Goal: Task Accomplishment & Management: Use online tool/utility

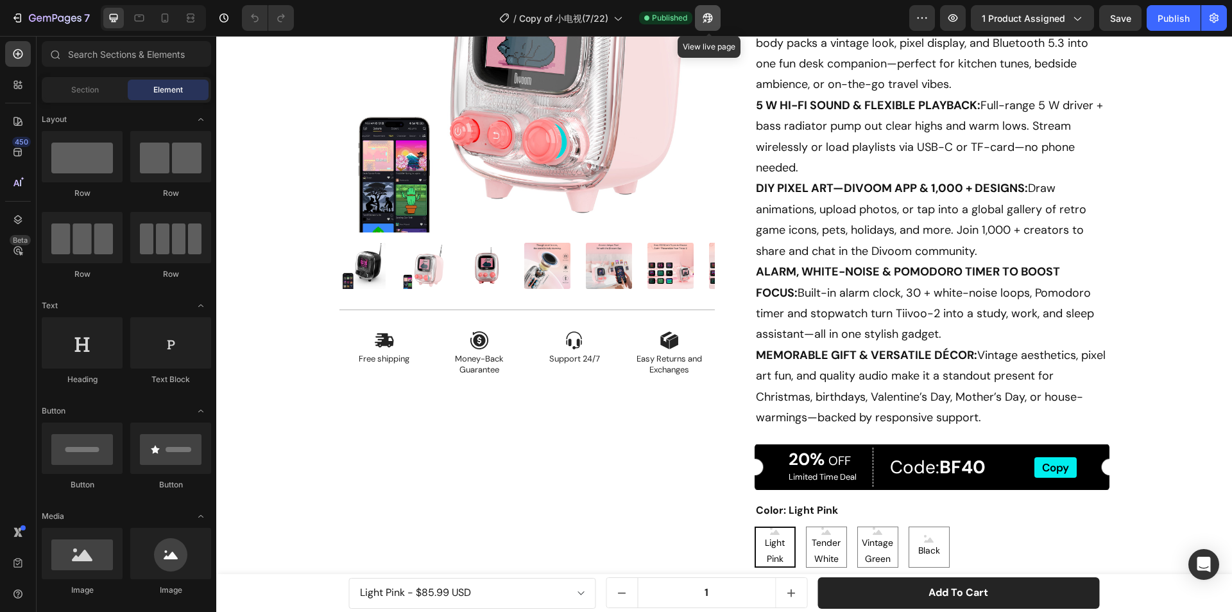
click at [707, 21] on icon "button" at bounding box center [705, 20] width 3 height 3
click at [707, 19] on icon "button" at bounding box center [705, 20] width 3 height 3
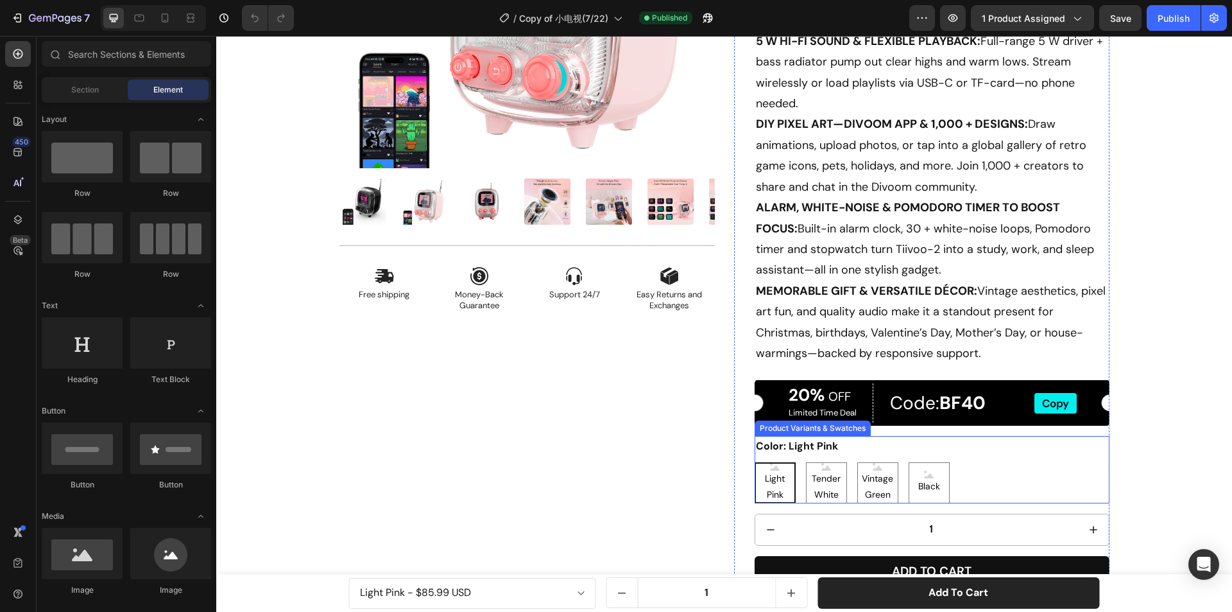
drag, startPoint x: 849, startPoint y: 449, endPoint x: 835, endPoint y: 428, distance: 24.9
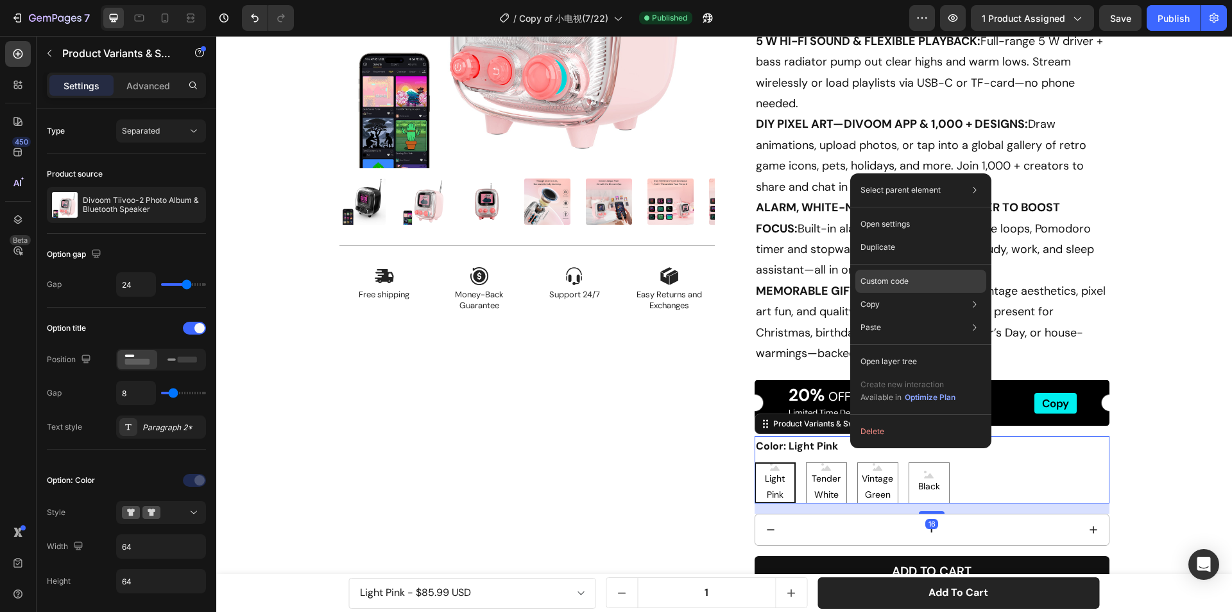
click at [892, 276] on p "Custom code" at bounding box center [885, 281] width 48 height 12
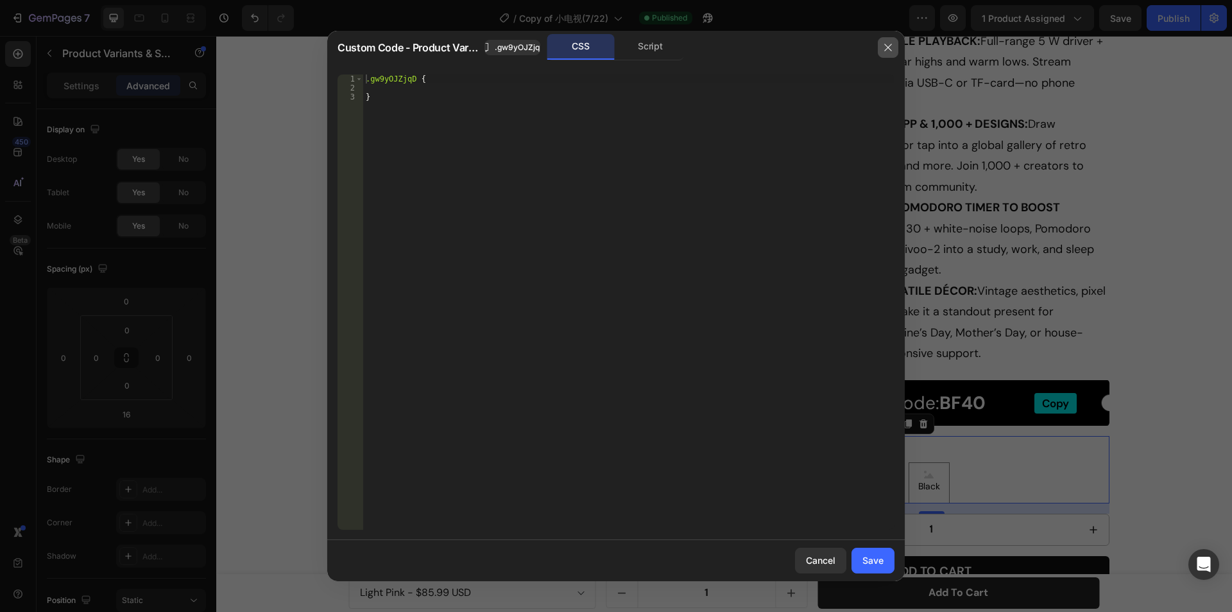
click at [883, 44] on icon "button" at bounding box center [888, 47] width 10 height 10
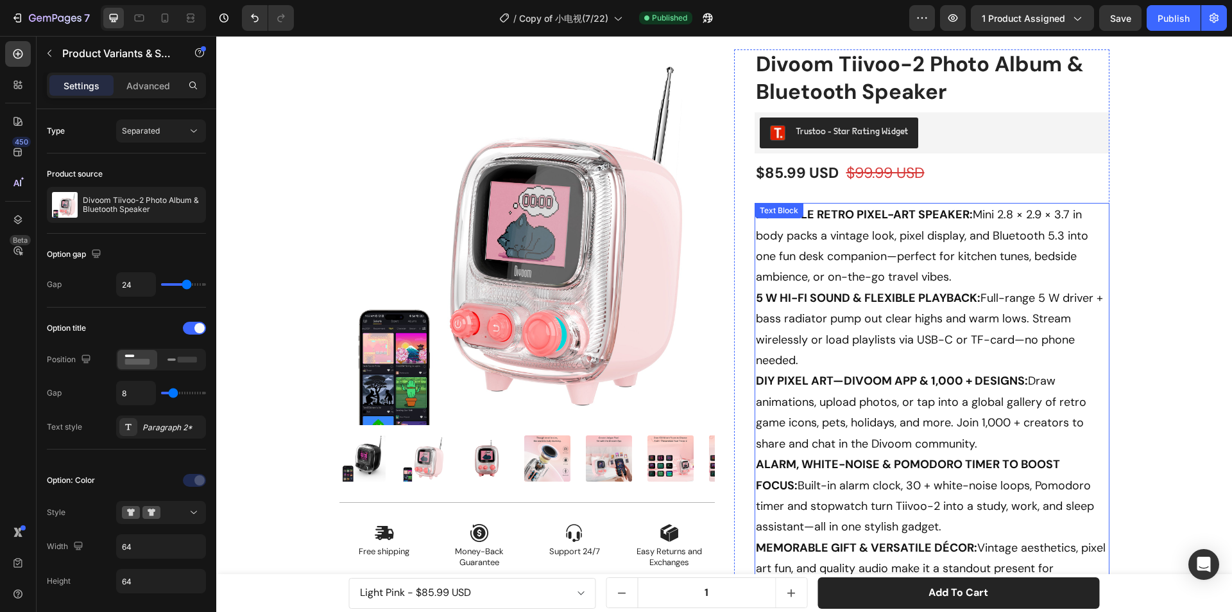
scroll to position [0, 0]
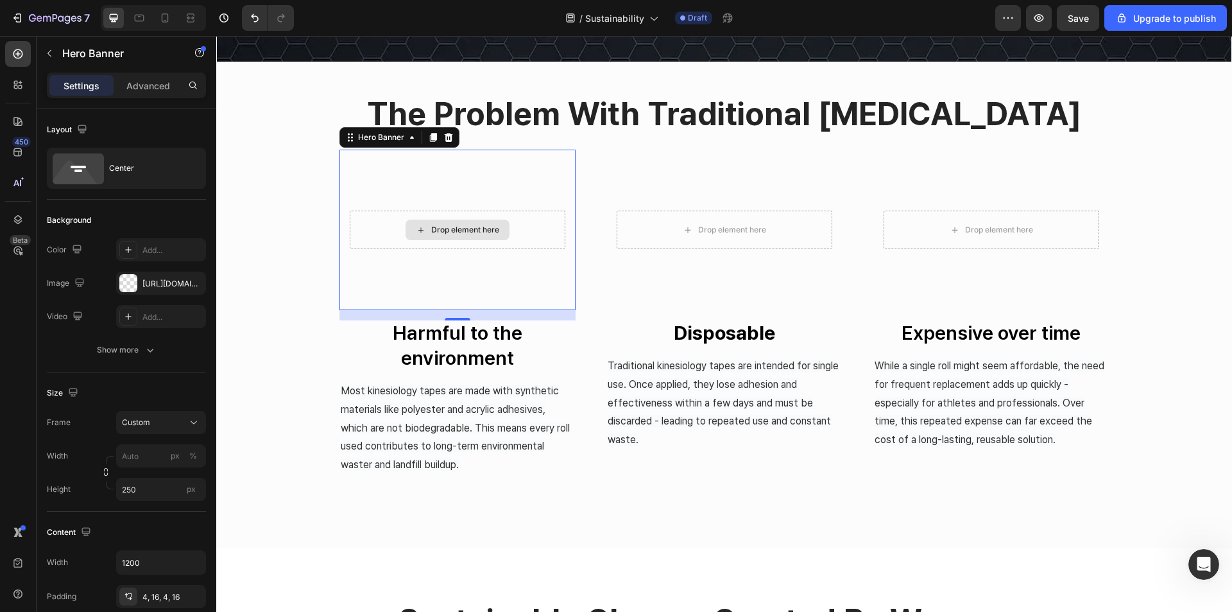
scroll to position [528, 0]
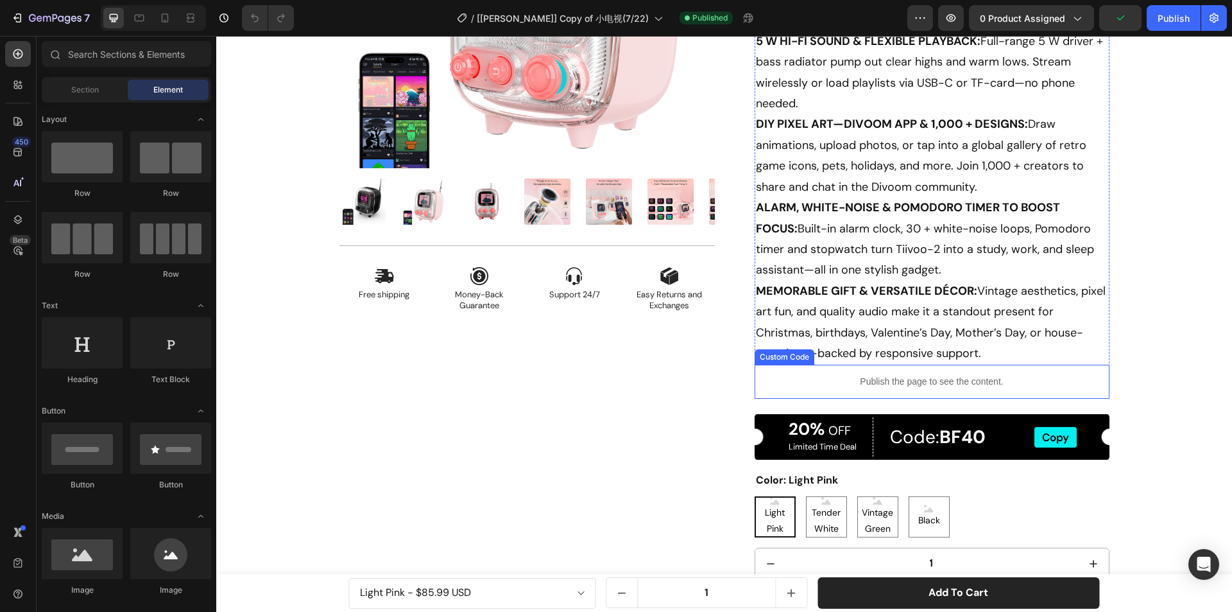
click at [767, 374] on div "Publish the page to see the content." at bounding box center [932, 382] width 355 height 34
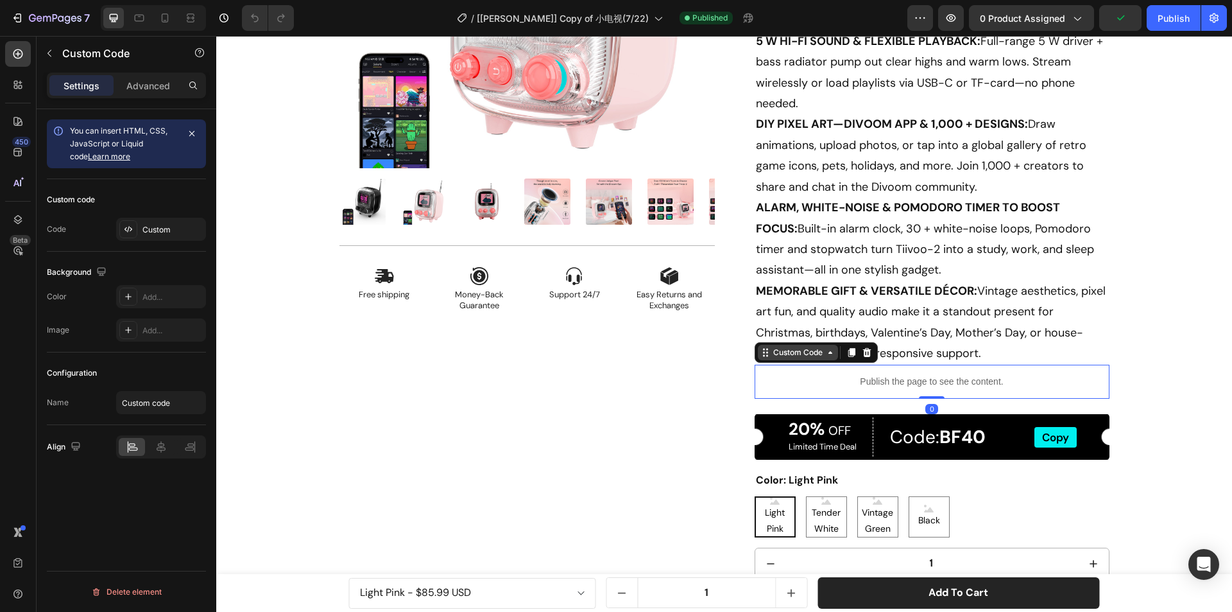
click at [781, 353] on div "Custom Code" at bounding box center [798, 353] width 55 height 12
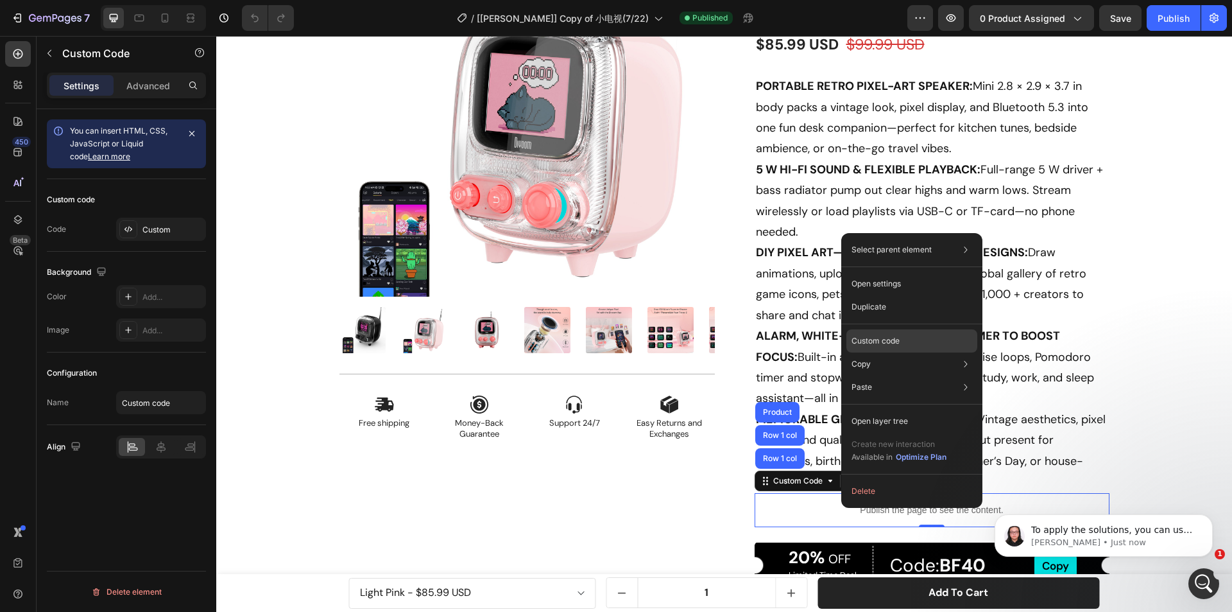
click at [881, 339] on p "Custom code" at bounding box center [876, 341] width 48 height 12
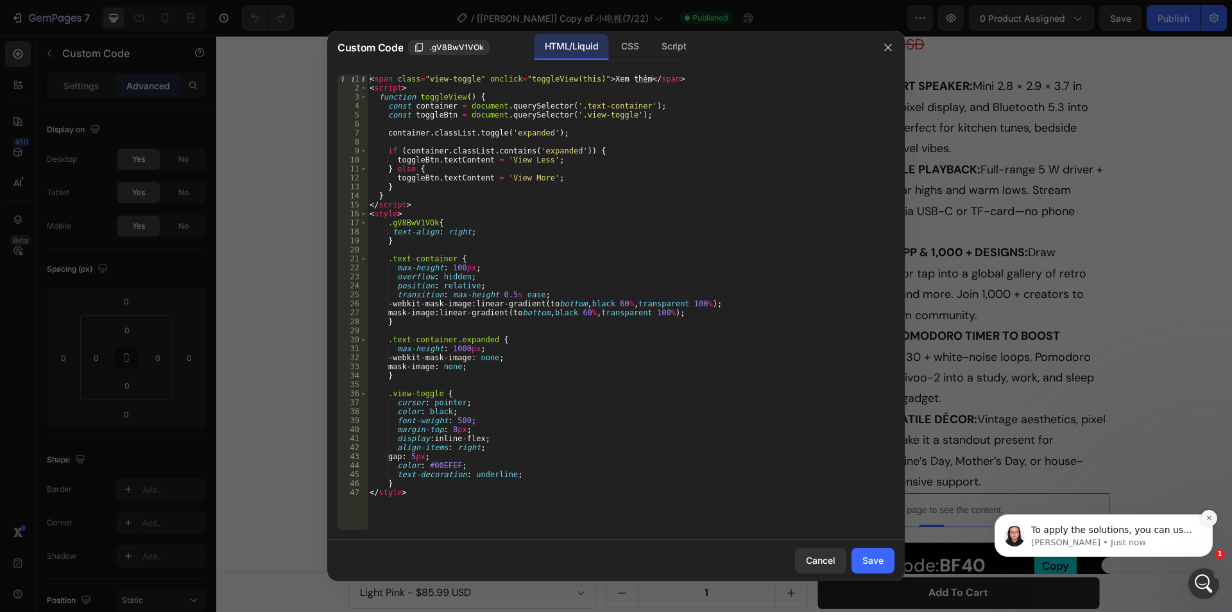
click at [1215, 517] on button "Dismiss notification" at bounding box center [1209, 518] width 17 height 17
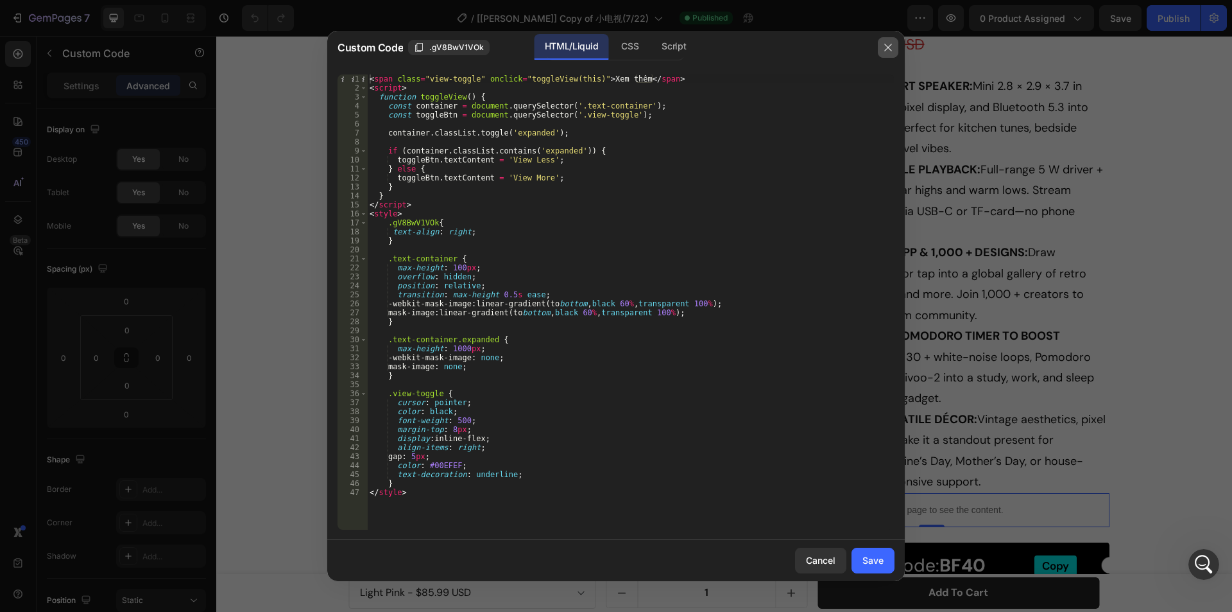
click at [890, 44] on icon "button" at bounding box center [888, 47] width 10 height 10
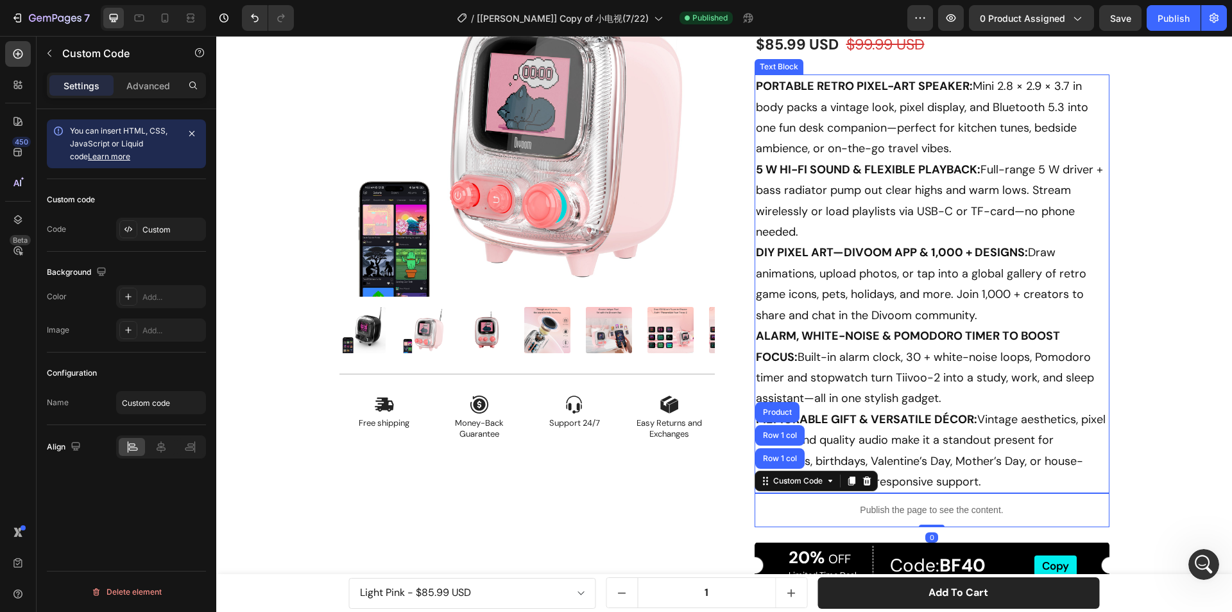
click at [940, 432] on p "PORTABLE RETRO PIXEL-ART SPEAKER: Mini 2.8 × 2.9 × 3.7 in body packs a vintage …" at bounding box center [932, 284] width 352 height 416
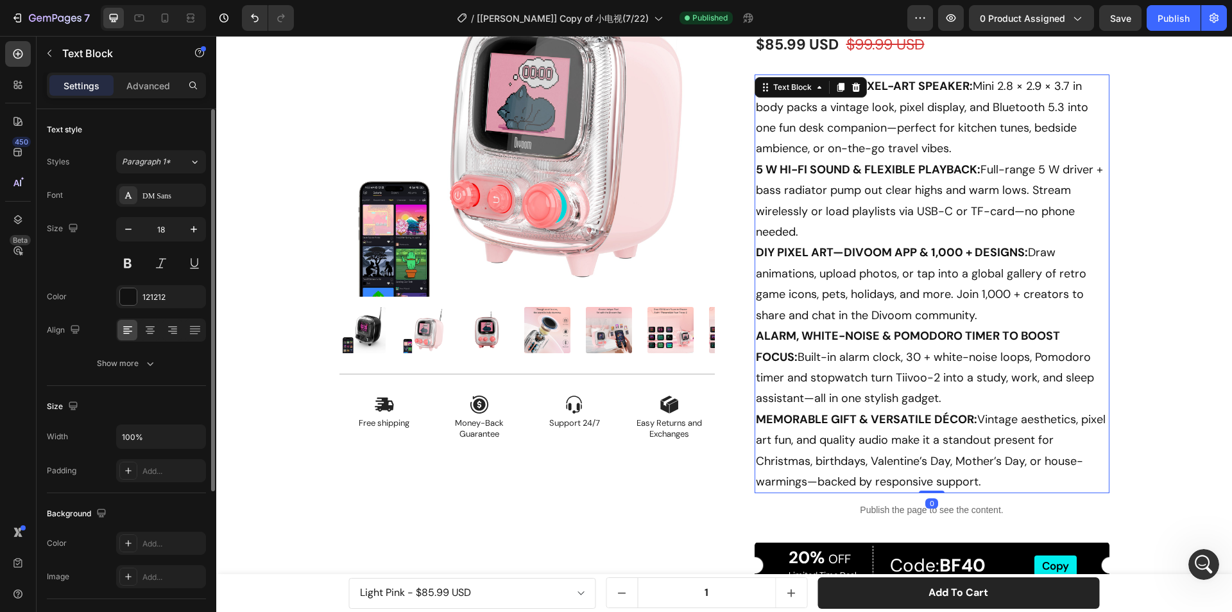
scroll to position [221, 0]
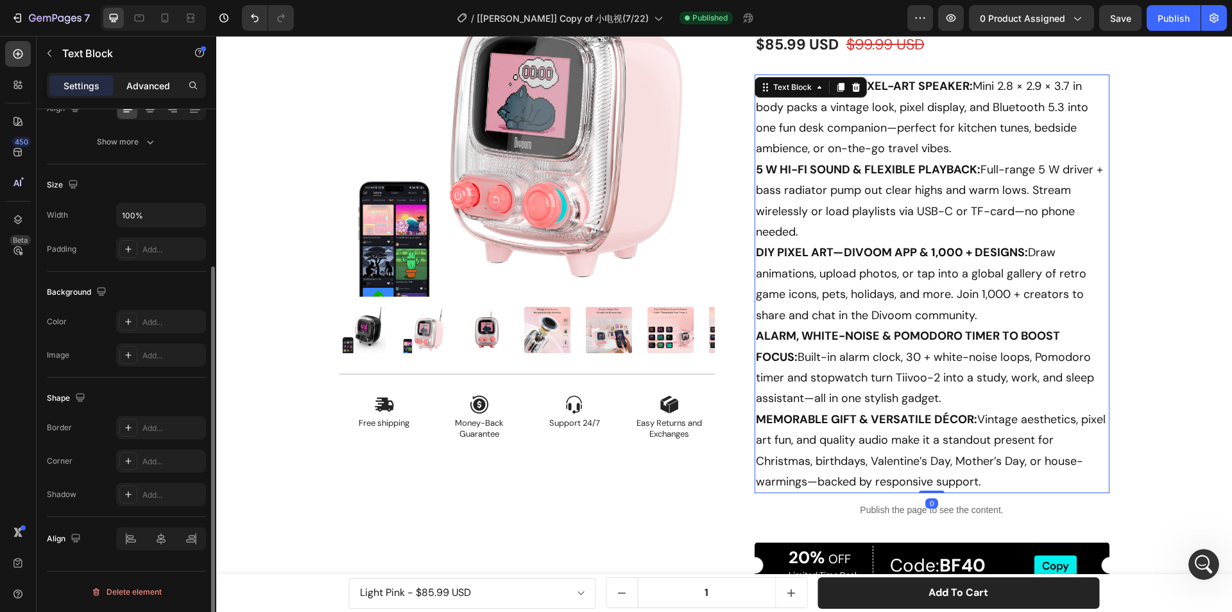
click at [139, 88] on p "Advanced" at bounding box center [148, 85] width 44 height 13
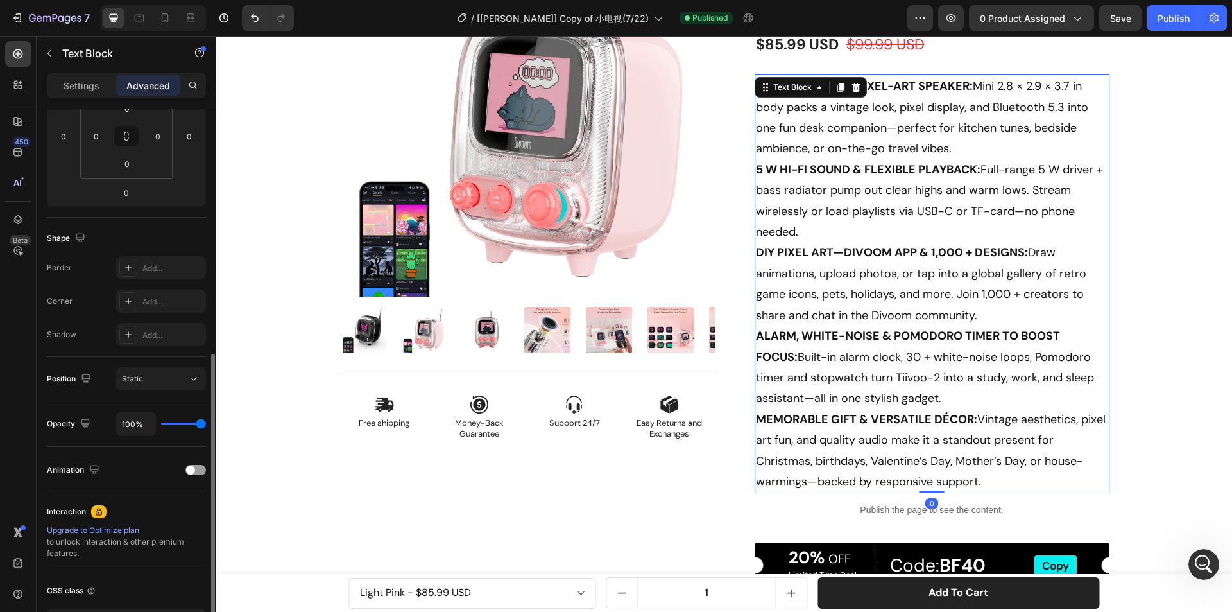
scroll to position [317, 0]
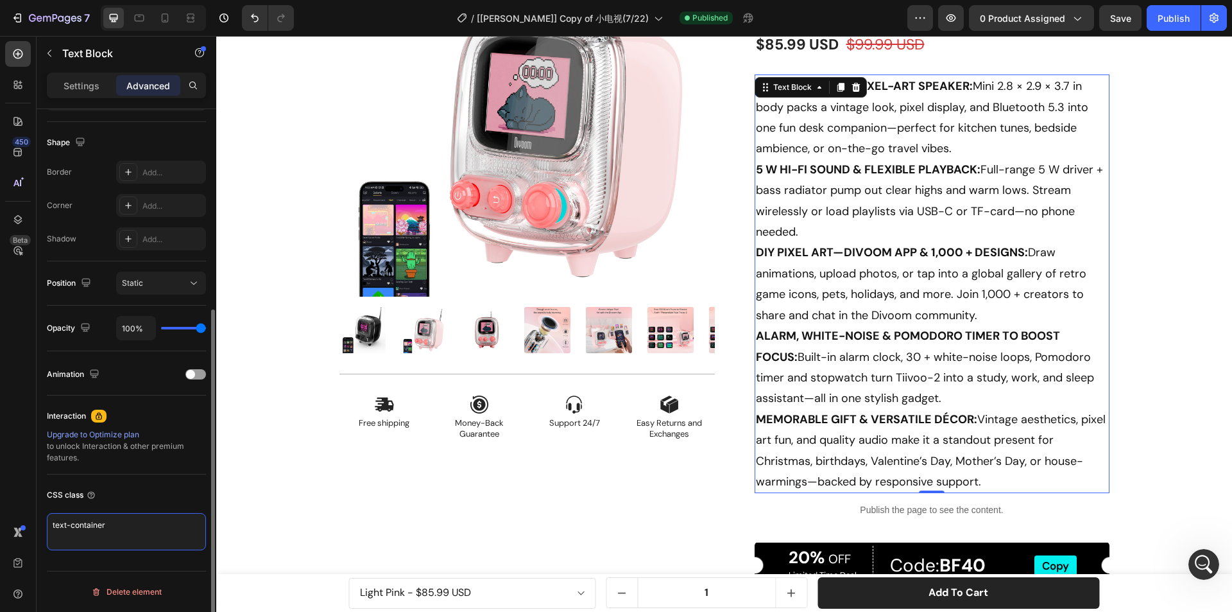
drag, startPoint x: 72, startPoint y: 529, endPoint x: 43, endPoint y: 532, distance: 29.0
click at [43, 532] on div "Display on Desktop Yes No Tablet Yes No Mobile Yes No Spacing (px) 0 0 0 0 0 0 …" at bounding box center [127, 220] width 180 height 856
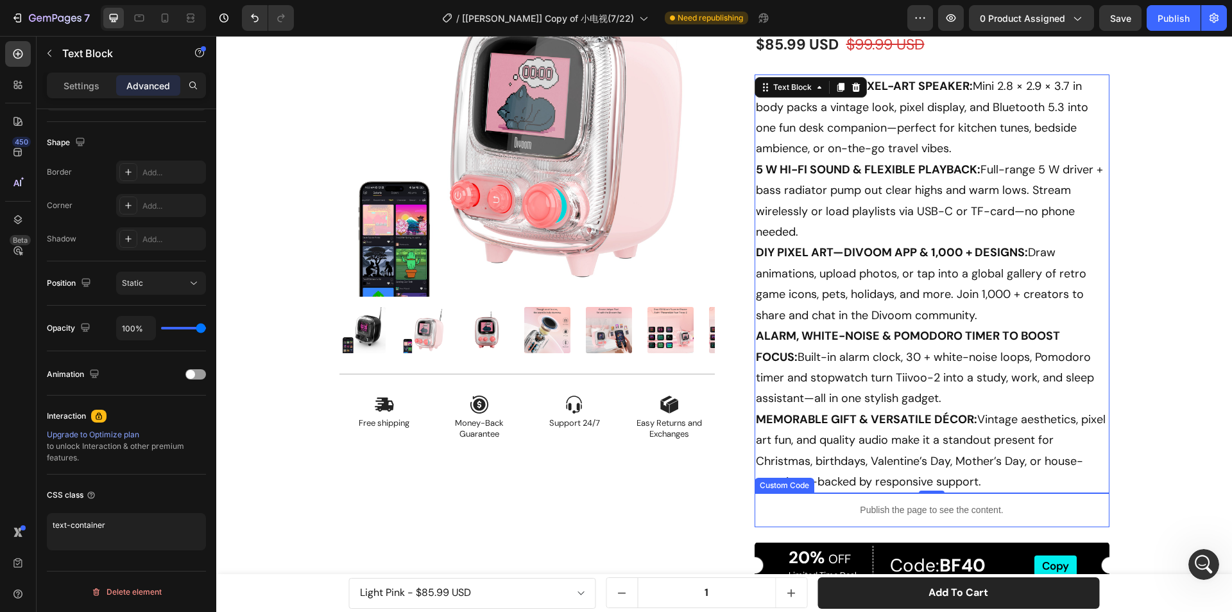
click at [851, 518] on div "Publish the page to see the content." at bounding box center [932, 510] width 355 height 34
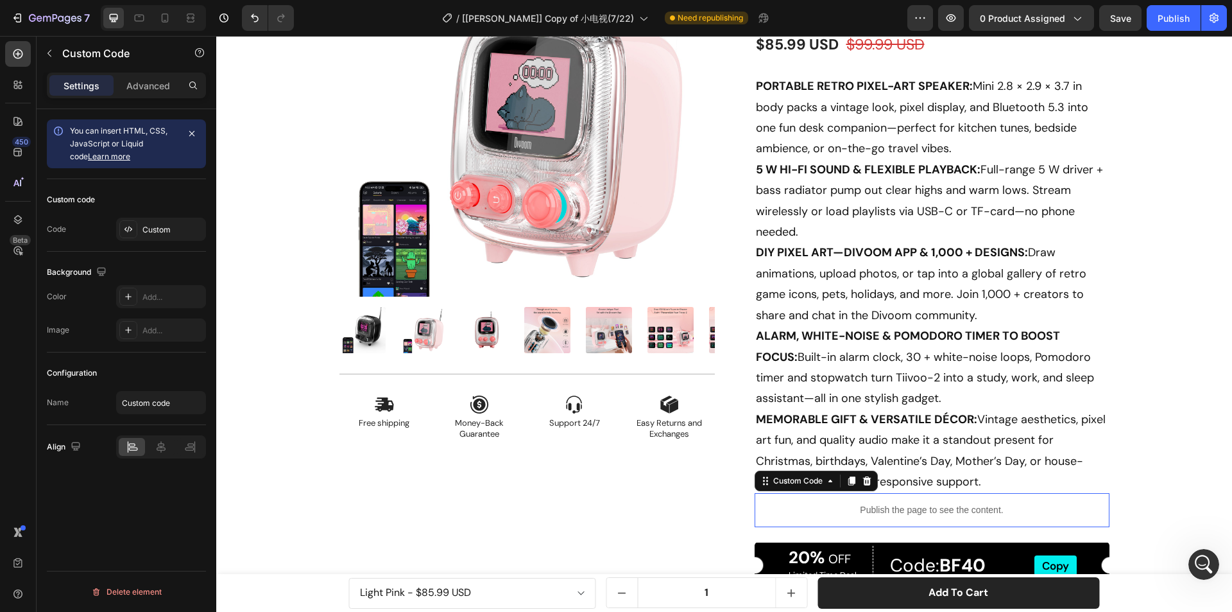
scroll to position [0, 0]
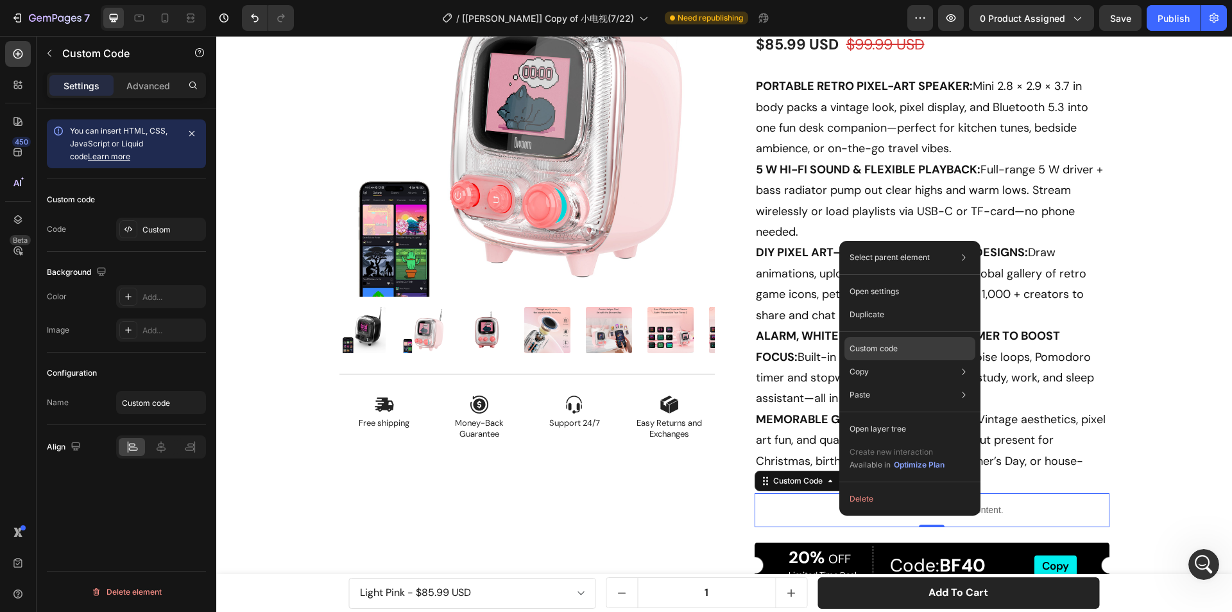
click at [893, 349] on p "Custom code" at bounding box center [874, 349] width 48 height 12
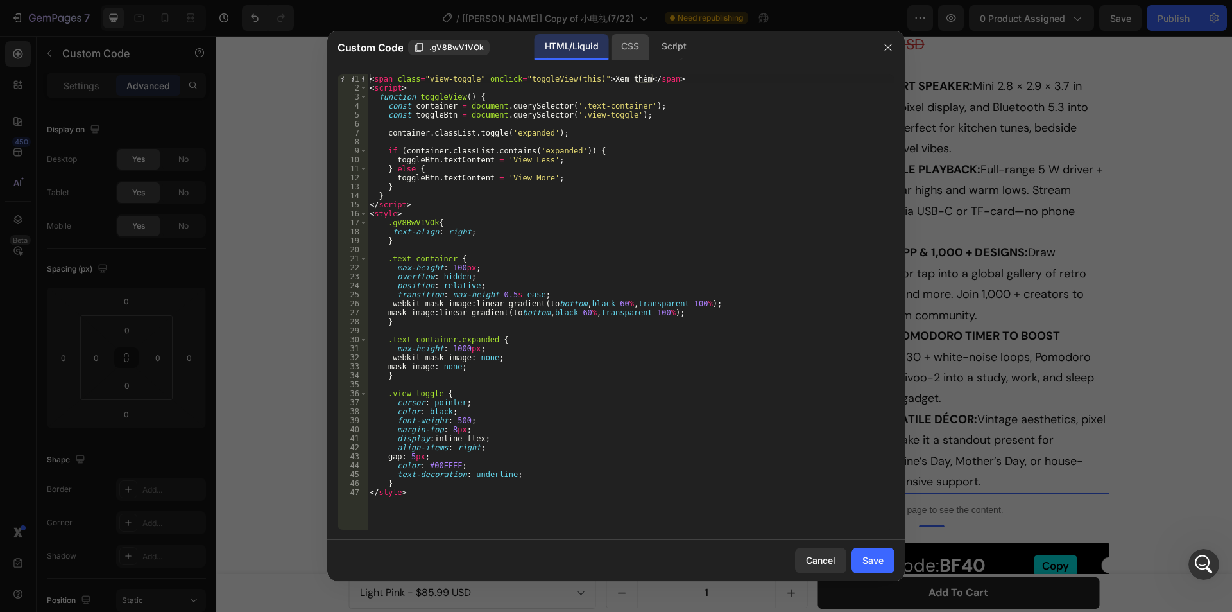
click at [652, 51] on div "CSS" at bounding box center [674, 47] width 45 height 26
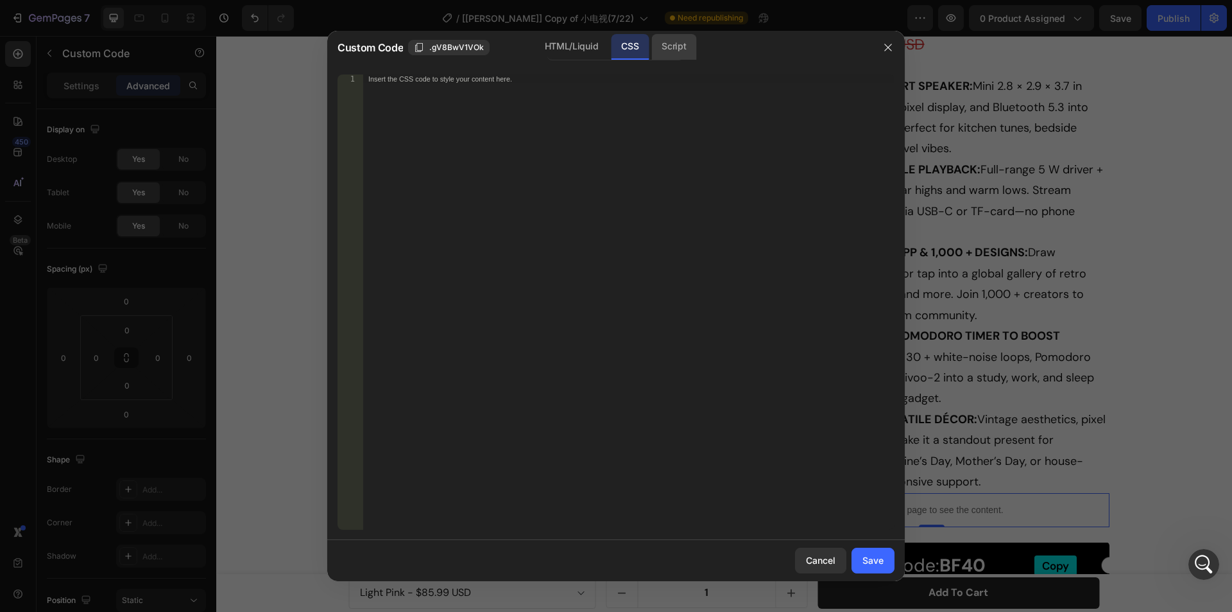
click at [666, 51] on div "Script" at bounding box center [674, 47] width 45 height 26
click at [611, 53] on div "HTML/Liquid" at bounding box center [630, 47] width 38 height 26
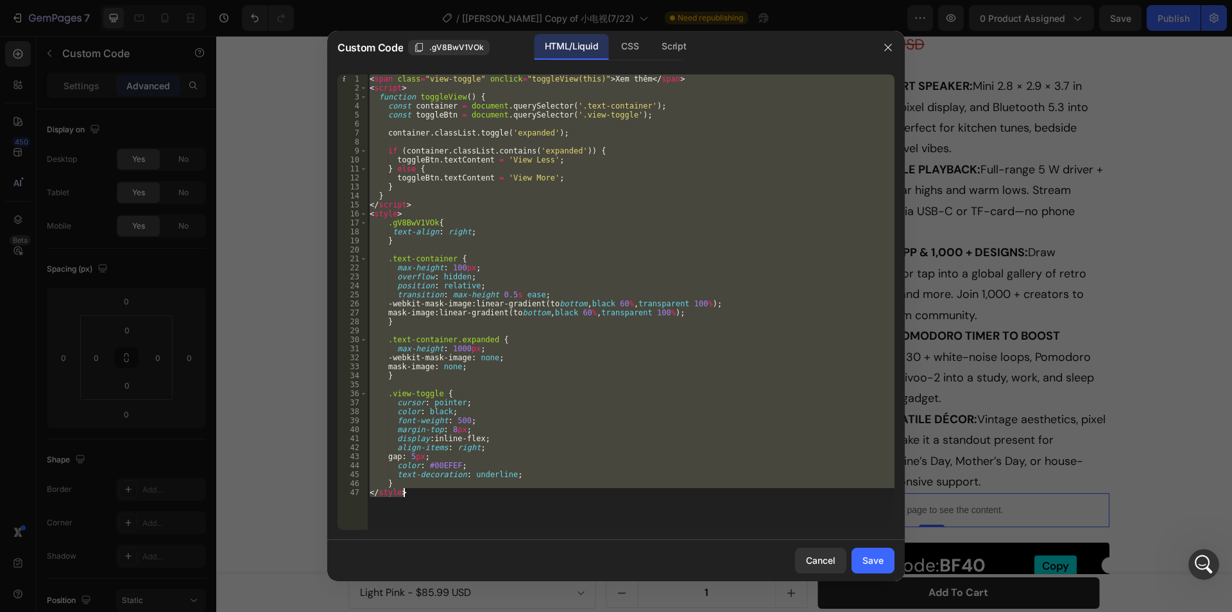
click at [422, 489] on div "< span class = "view-toggle" onclick = "toggleView(this)" > Xem thêm </ span > …" at bounding box center [631, 301] width 528 height 455
drag, startPoint x: 418, startPoint y: 496, endPoint x: 368, endPoint y: 77, distance: 422.1
click at [368, 77] on div "< span class = "view-toggle" onclick = "toggleView(this)" > Xem thêm </ span > …" at bounding box center [631, 310] width 528 height 473
type textarea "<span class="view-toggle" onclick="toggleView(this)">Xem thêm</span> <script>"
click at [1043, 365] on div at bounding box center [616, 306] width 1232 height 612
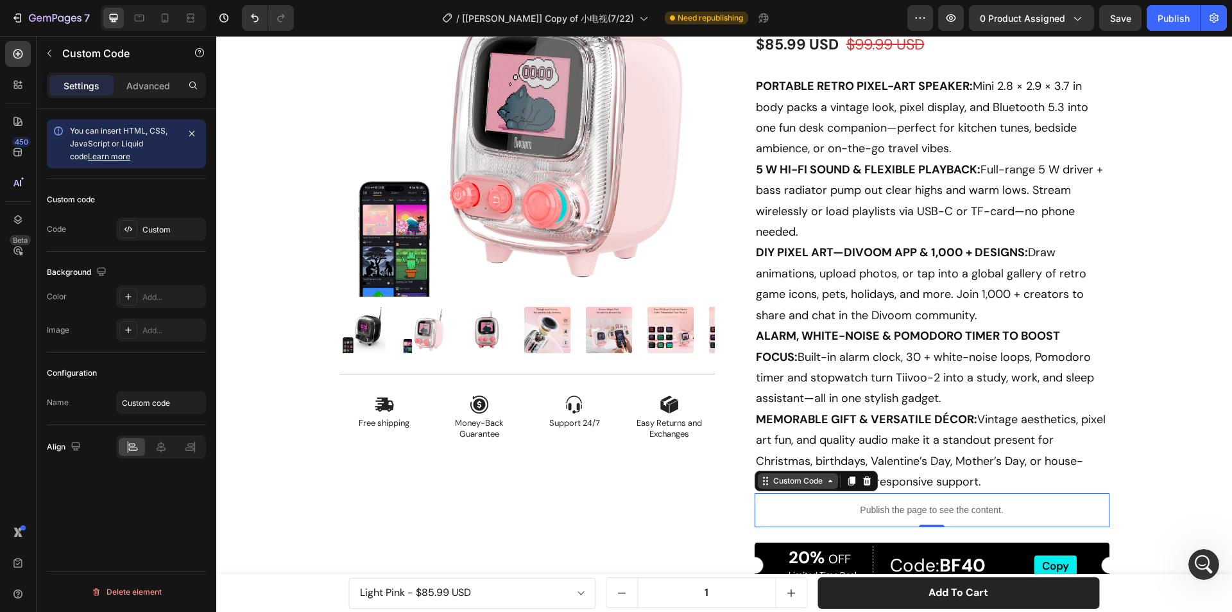
click at [792, 482] on div "Custom Code" at bounding box center [798, 481] width 55 height 12
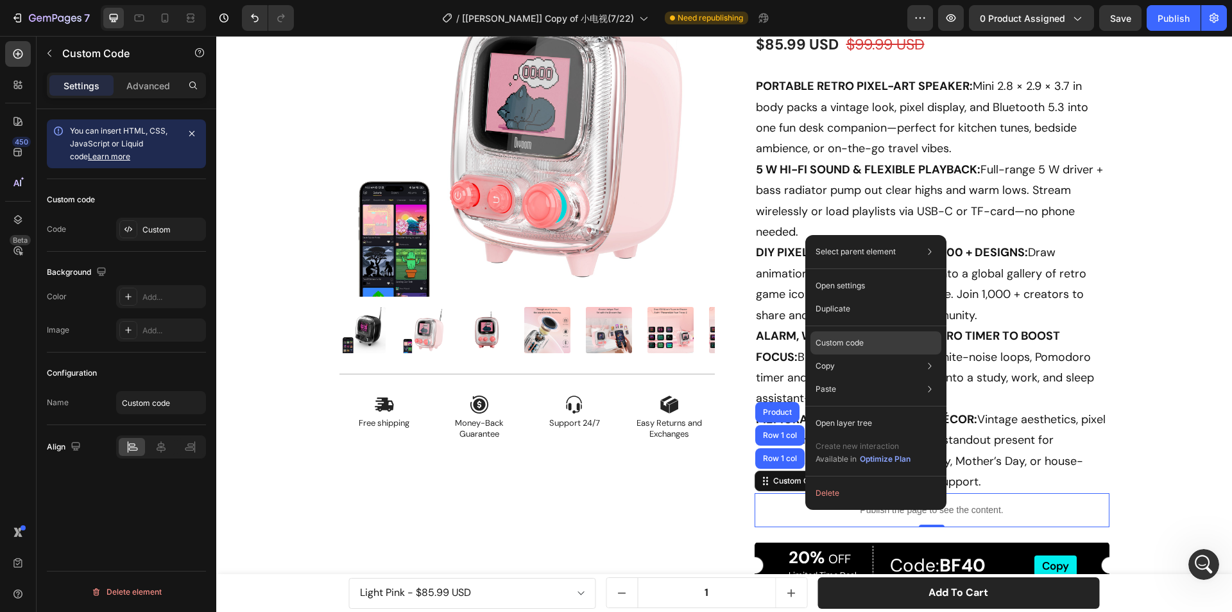
click at [845, 345] on p "Custom code" at bounding box center [840, 343] width 48 height 12
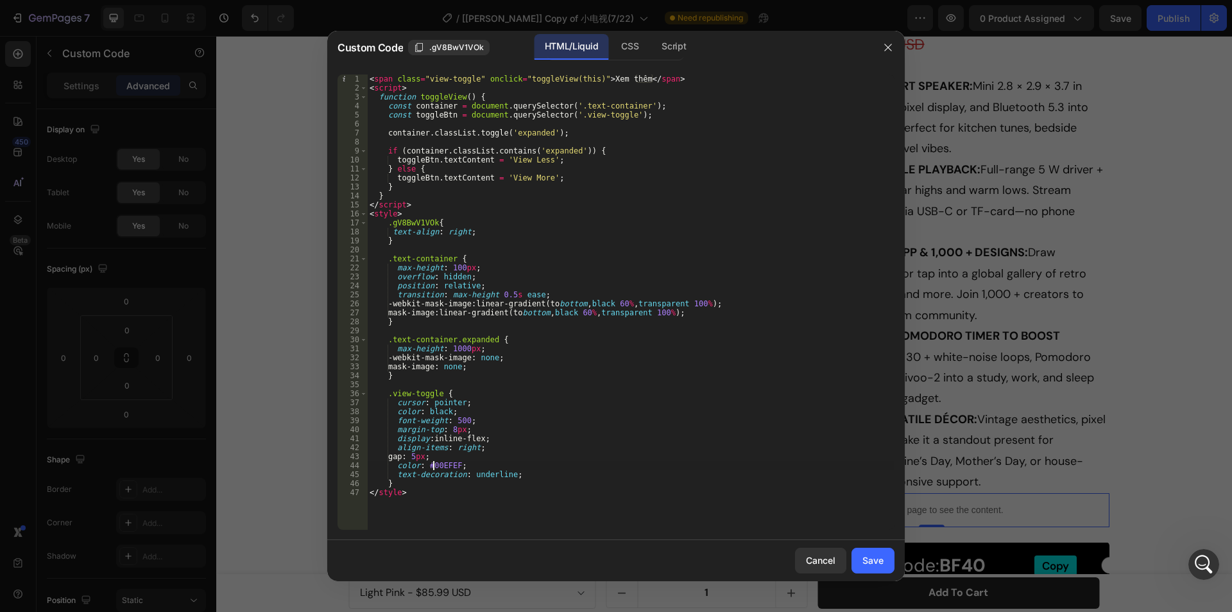
click at [435, 467] on div "< span class = "view-toggle" onclick = "toggleView(this)" > Xem thêm </ span > …" at bounding box center [631, 310] width 528 height 473
click at [431, 468] on div "< span class = "view-toggle" onclick = "toggleView(this)" > Xem thêm </ span > …" at bounding box center [631, 310] width 528 height 473
drag, startPoint x: 431, startPoint y: 469, endPoint x: 454, endPoint y: 467, distance: 23.8
click at [454, 467] on div "< span class = "view-toggle" onclick = "toggleView(this)" > Xem thêm </ span > …" at bounding box center [631, 310] width 528 height 473
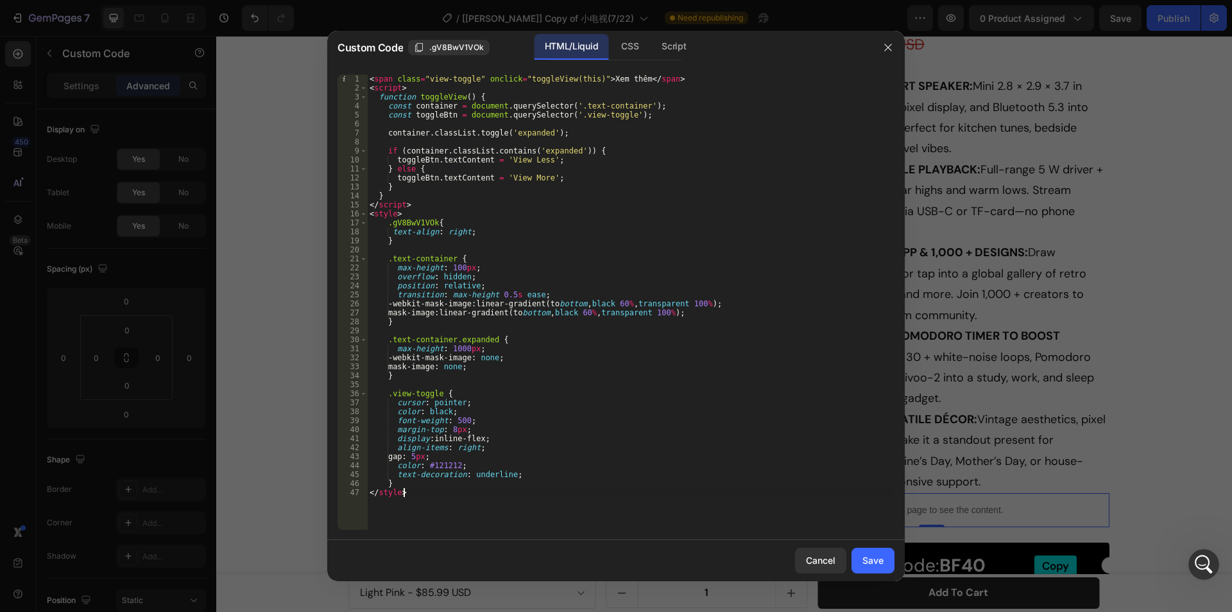
click at [552, 510] on div "< span class = "view-toggle" onclick = "toggleView(this)" > Xem thêm </ span > …" at bounding box center [631, 310] width 528 height 473
drag, startPoint x: 466, startPoint y: 462, endPoint x: 425, endPoint y: 468, distance: 41.6
click at [425, 468] on div "< span class = "view-toggle" onclick = "toggleView(this)" > Xem thêm </ span > …" at bounding box center [631, 310] width 528 height 473
paste textarea "000000"
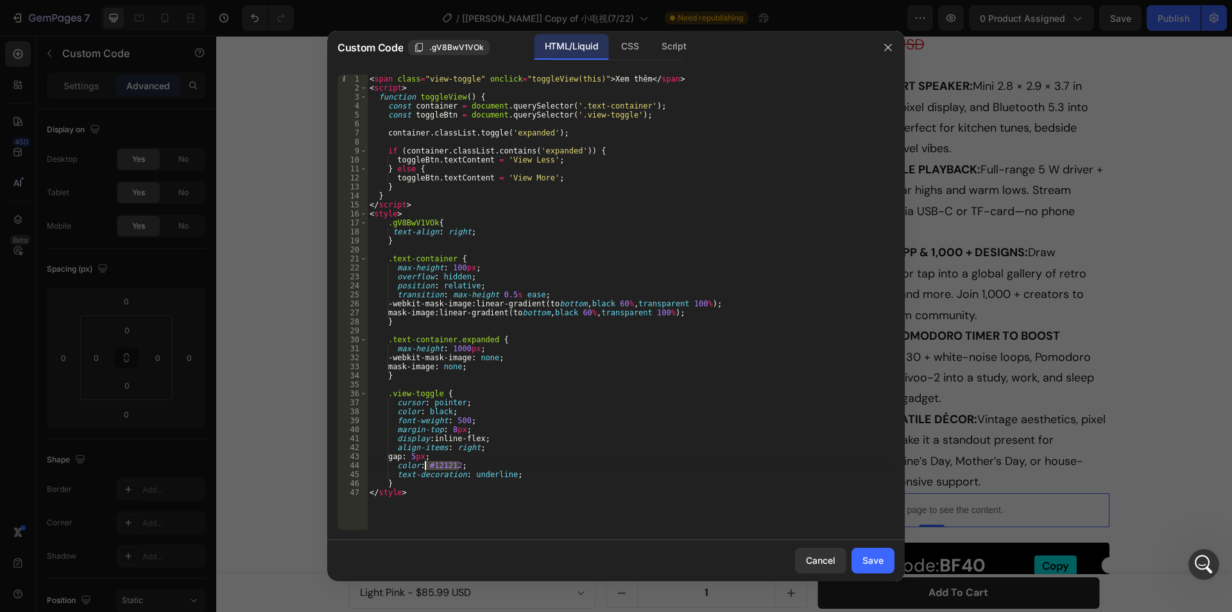
type textarea "color: #000000"
click at [869, 557] on div "Save" at bounding box center [873, 559] width 21 height 13
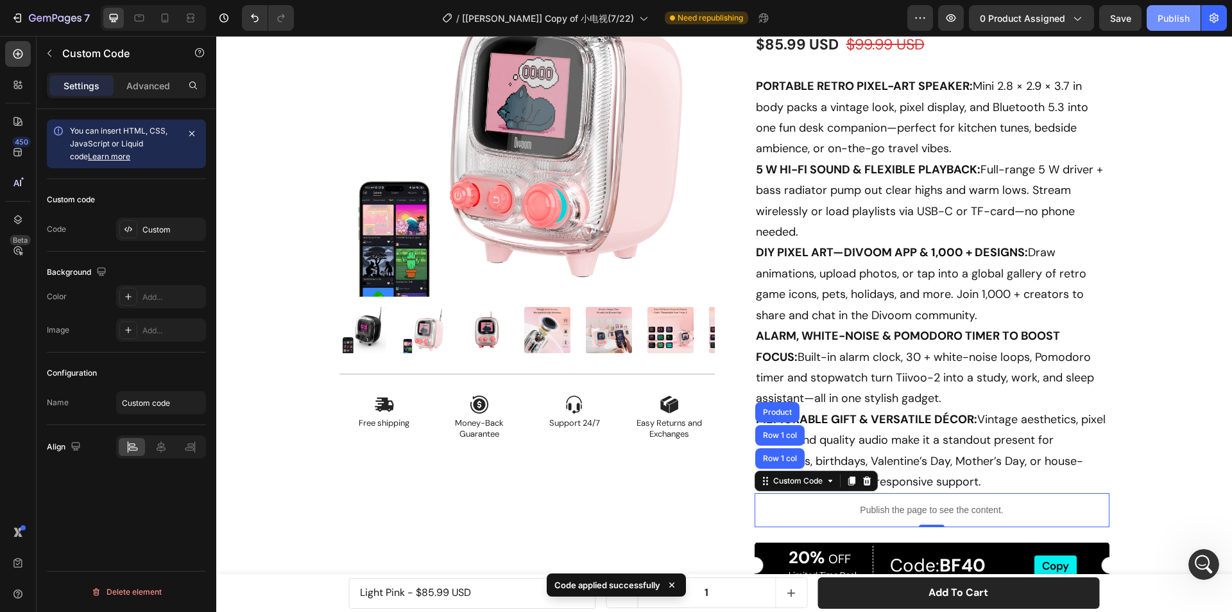
click at [1166, 14] on div "Publish" at bounding box center [1174, 18] width 32 height 13
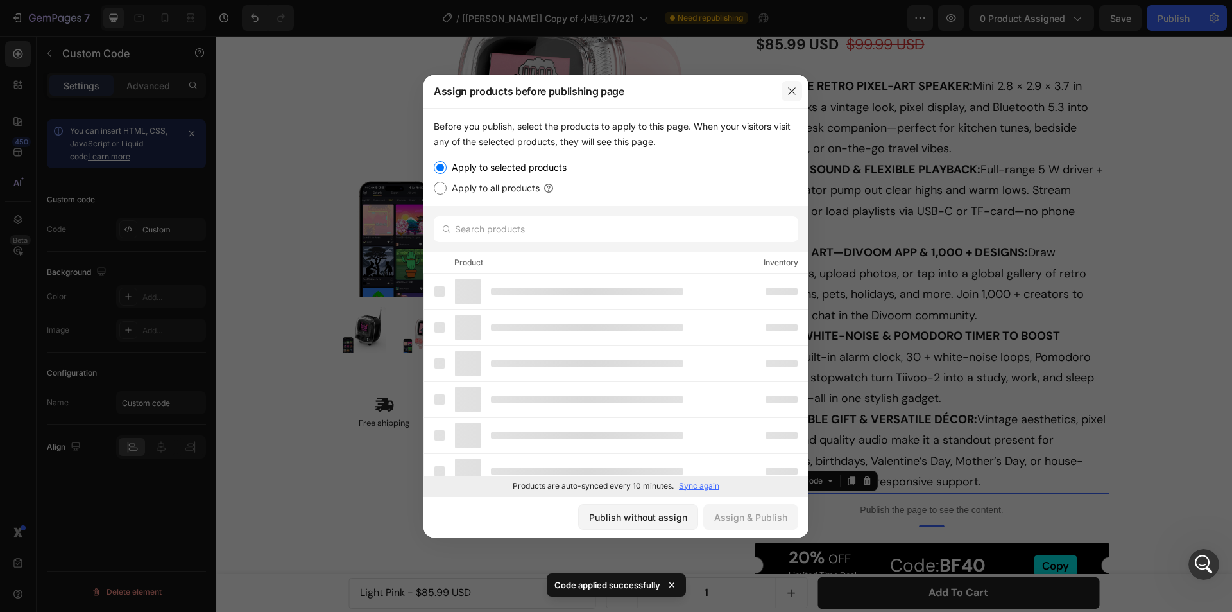
click at [786, 92] on button "button" at bounding box center [792, 91] width 21 height 21
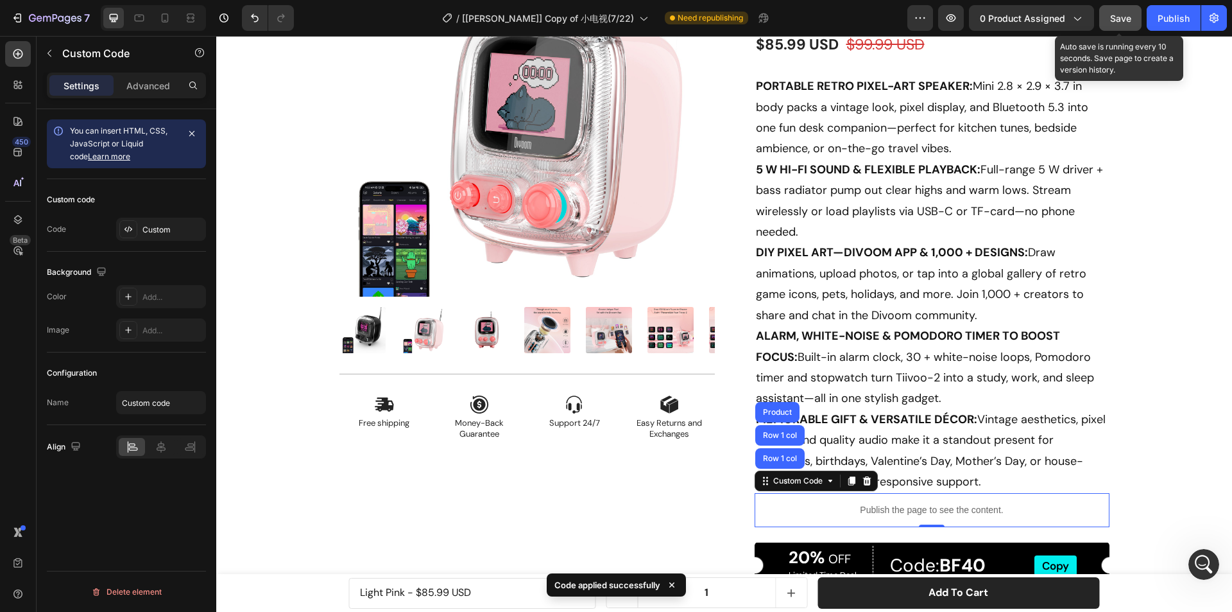
click at [1112, 22] on span "Save" at bounding box center [1121, 18] width 21 height 11
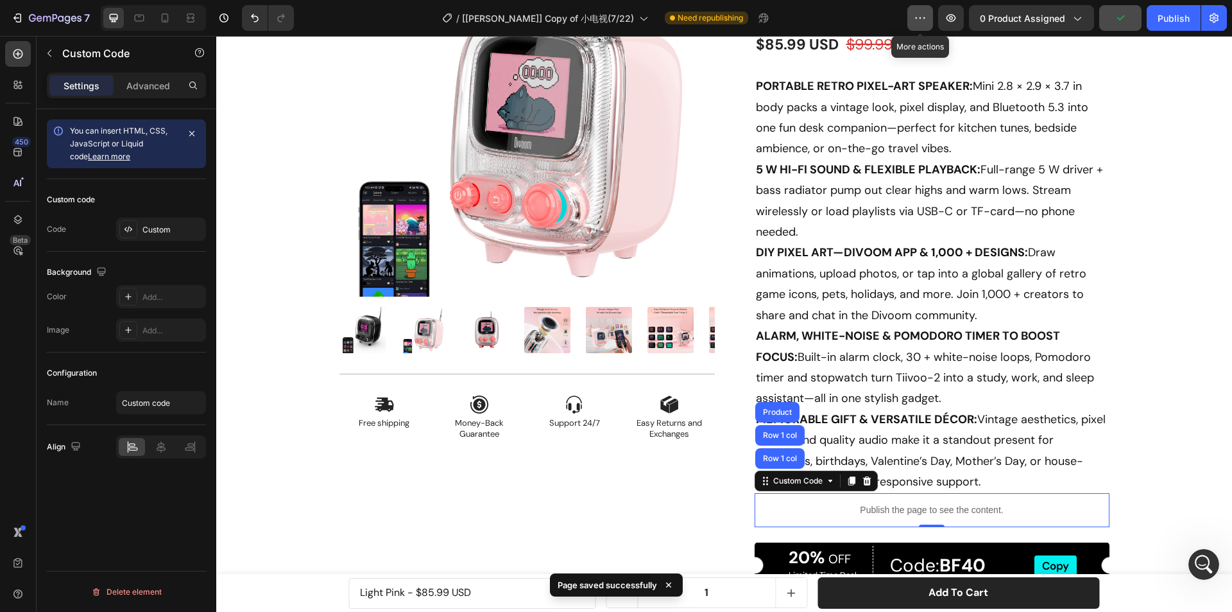
click at [921, 15] on icon "button" at bounding box center [920, 18] width 13 height 13
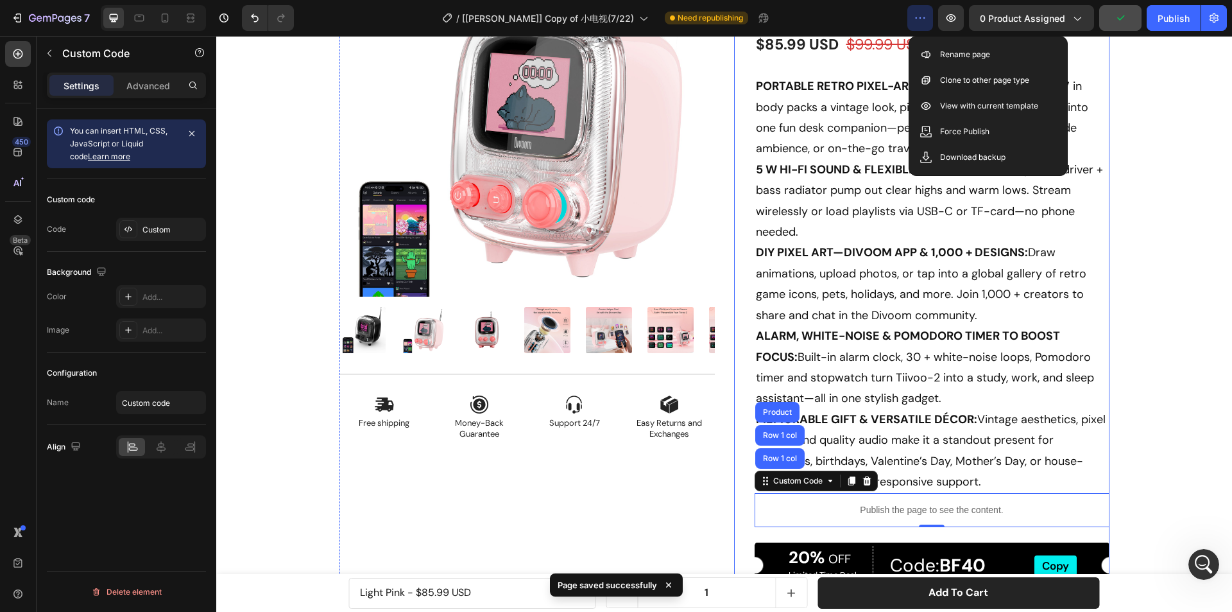
click at [1154, 51] on div "Product Images Icon Free shipping Text Block Icon Money-Back Guarantee Text Blo…" at bounding box center [724, 345] width 997 height 849
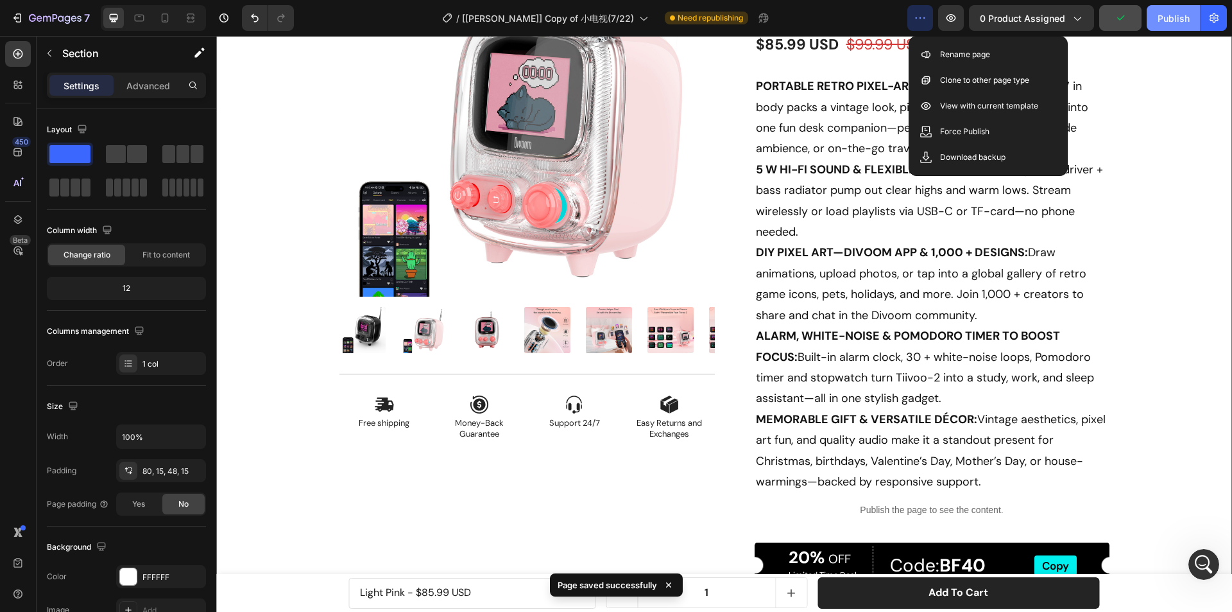
click at [1175, 23] on div "Publish" at bounding box center [1174, 18] width 32 height 13
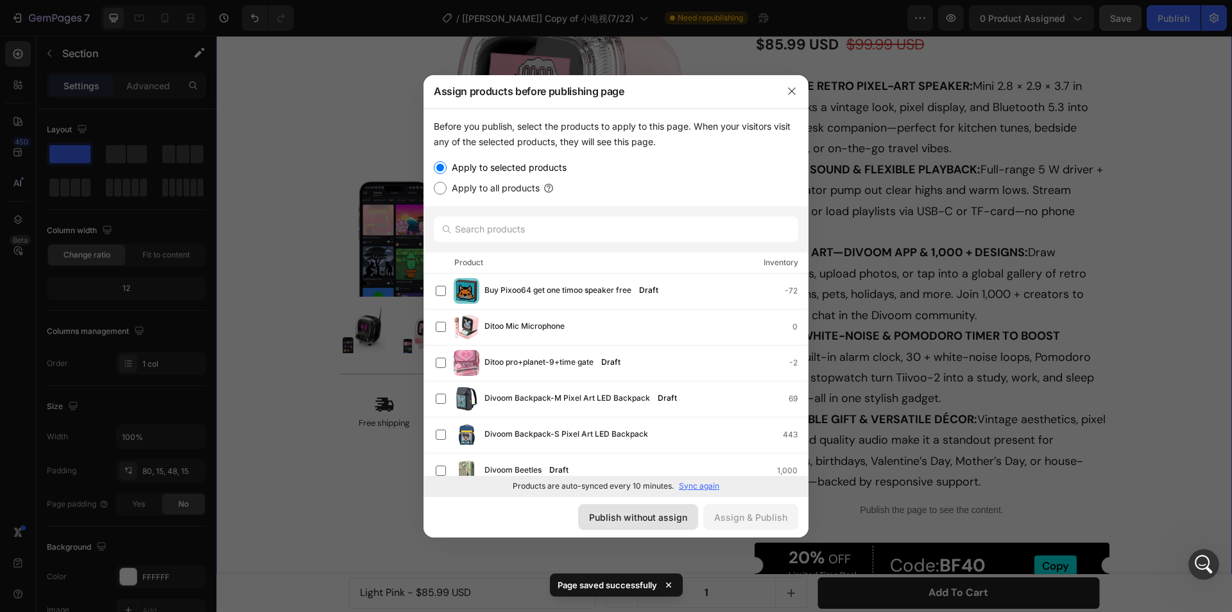
click at [651, 521] on div "Publish without assign" at bounding box center [638, 516] width 98 height 13
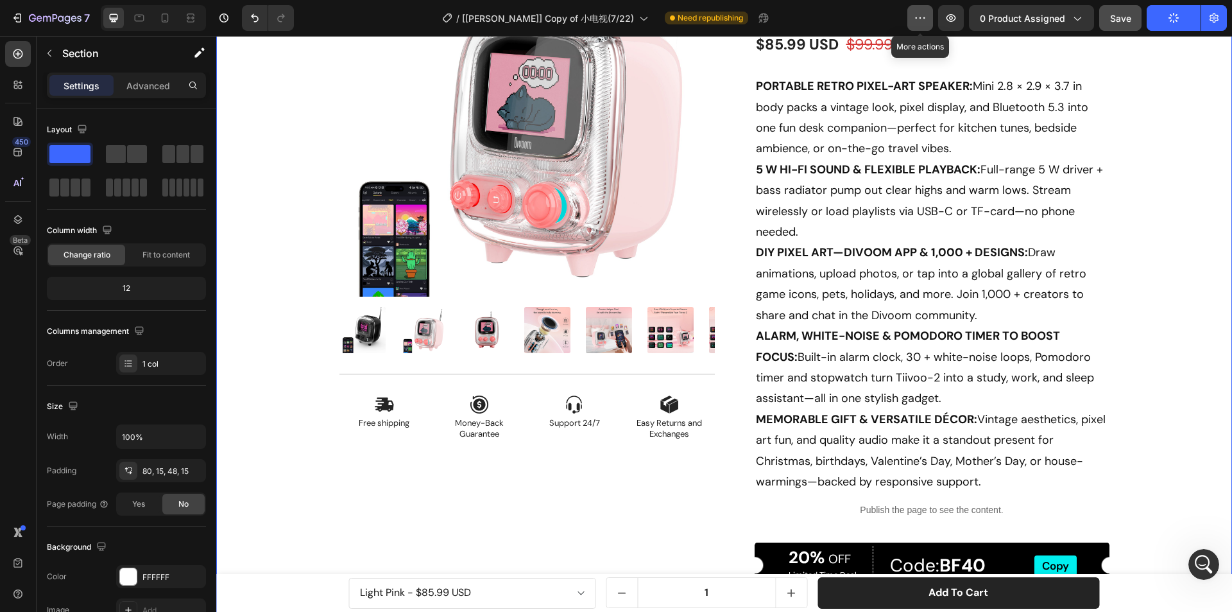
click at [924, 9] on button "button" at bounding box center [921, 18] width 26 height 26
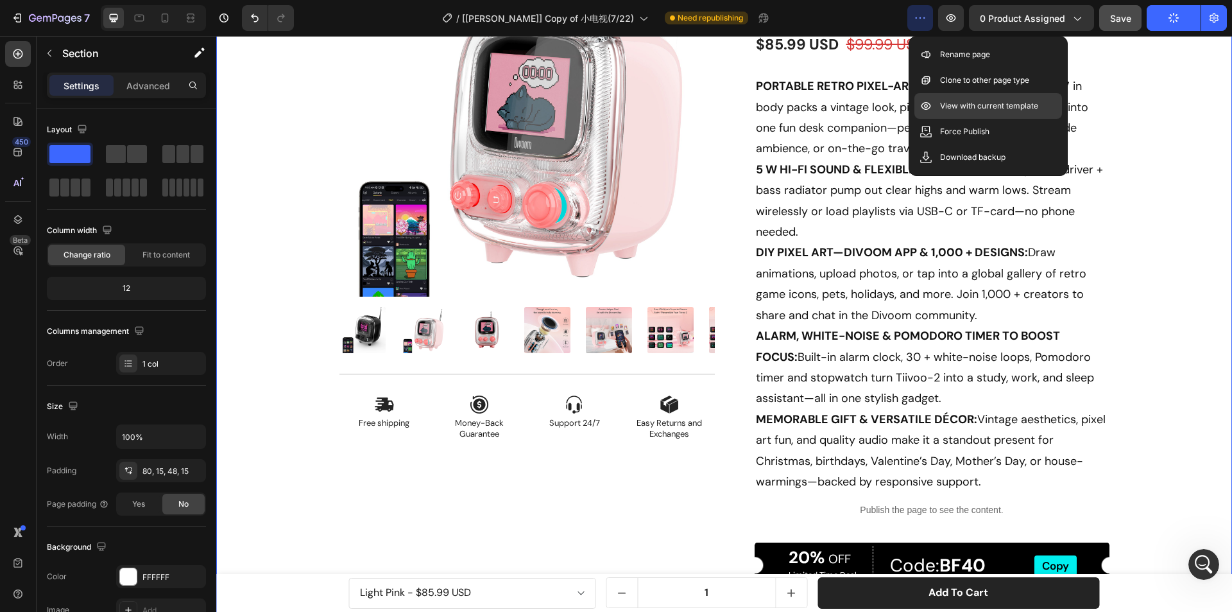
click at [953, 101] on p "View with current template" at bounding box center [989, 105] width 98 height 13
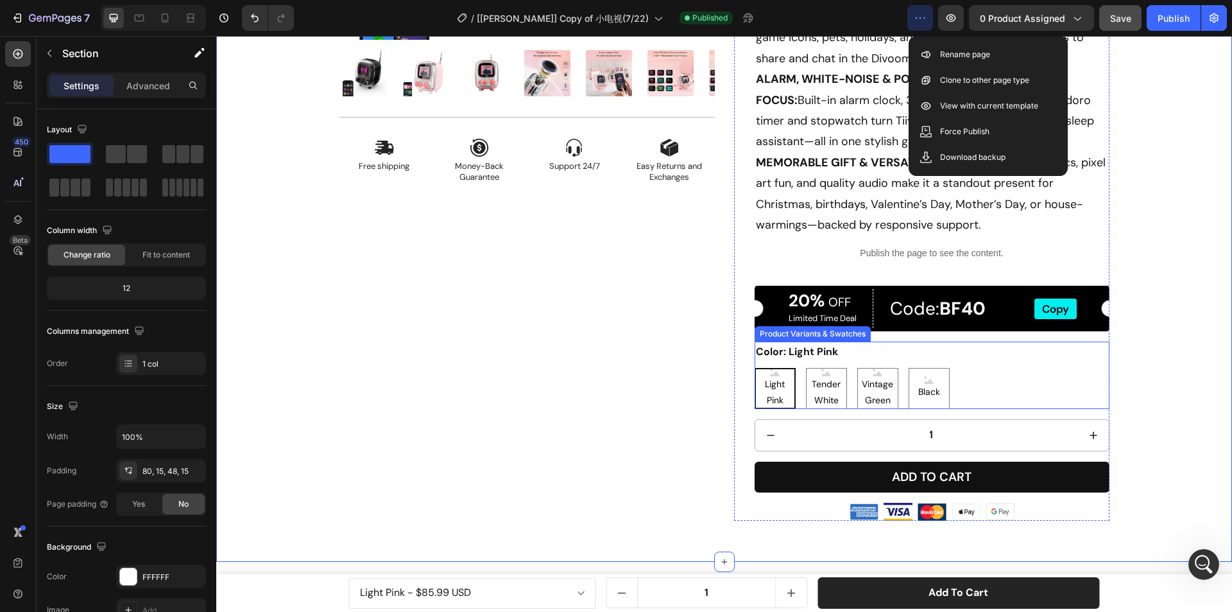
scroll to position [385, 0]
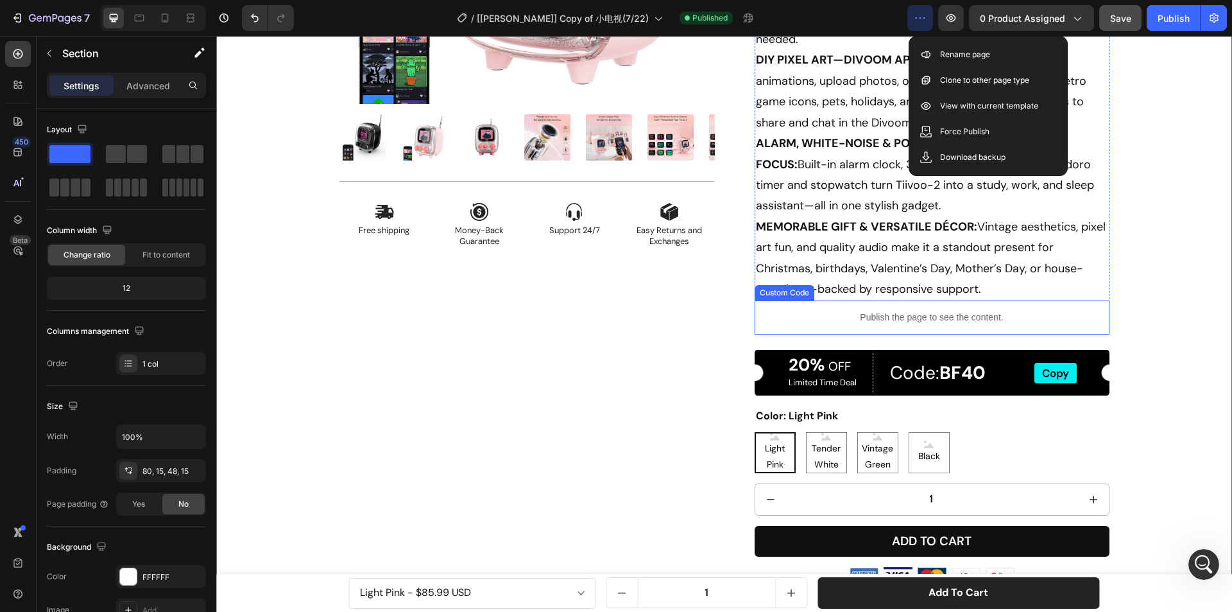
click at [822, 325] on div "Publish the page to see the content." at bounding box center [932, 317] width 355 height 34
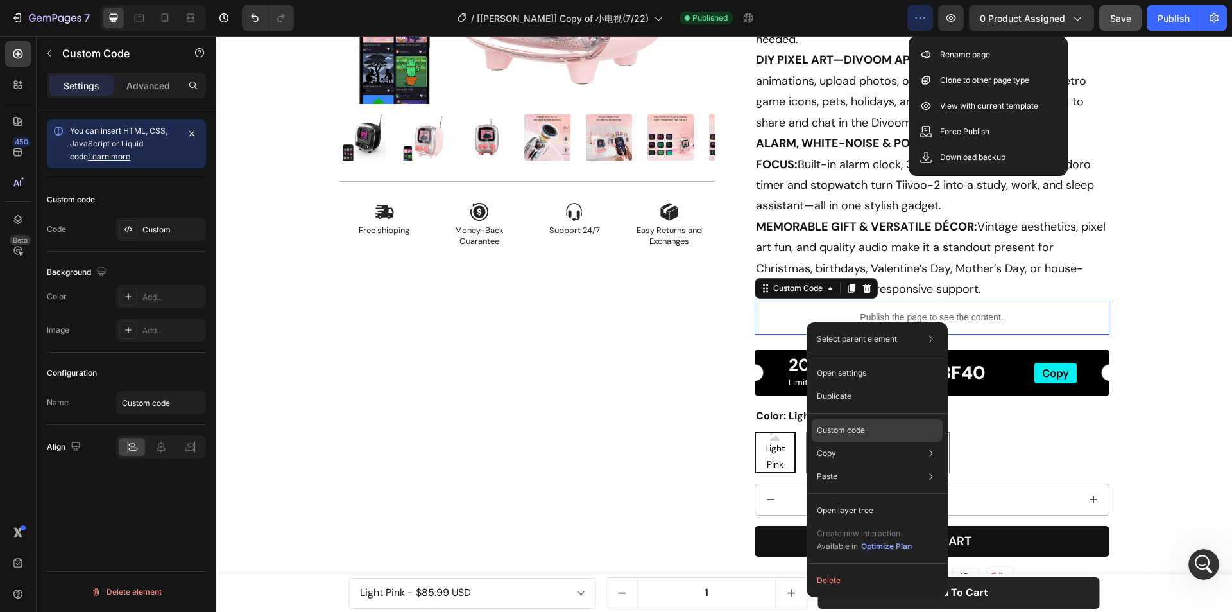
click at [853, 426] on p "Custom code" at bounding box center [841, 430] width 48 height 12
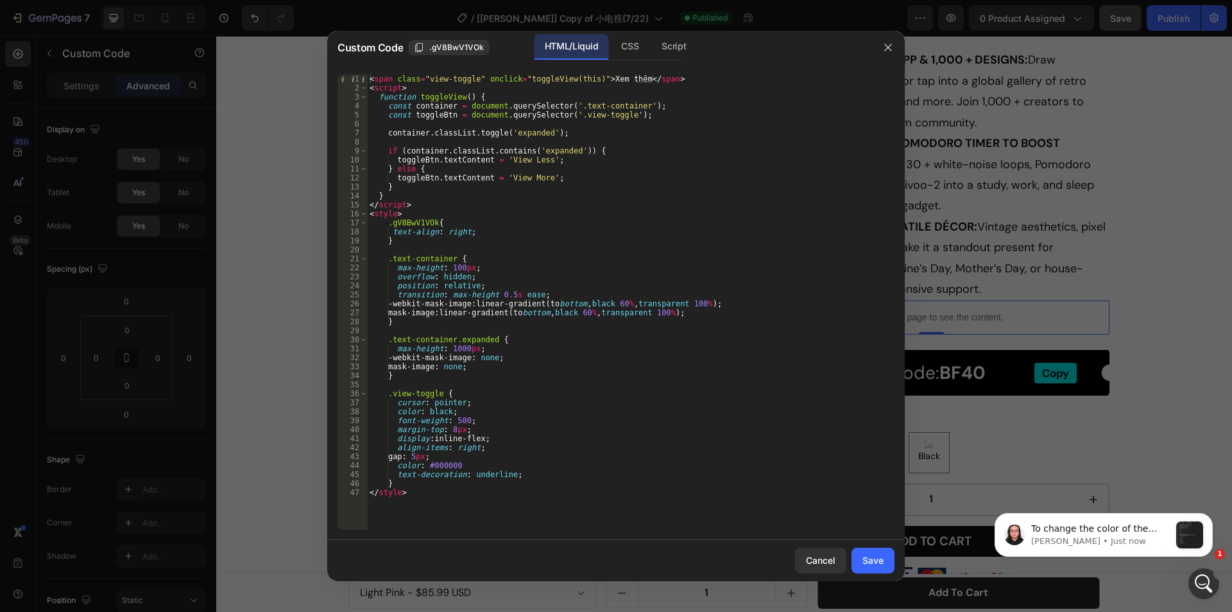
scroll to position [0, 0]
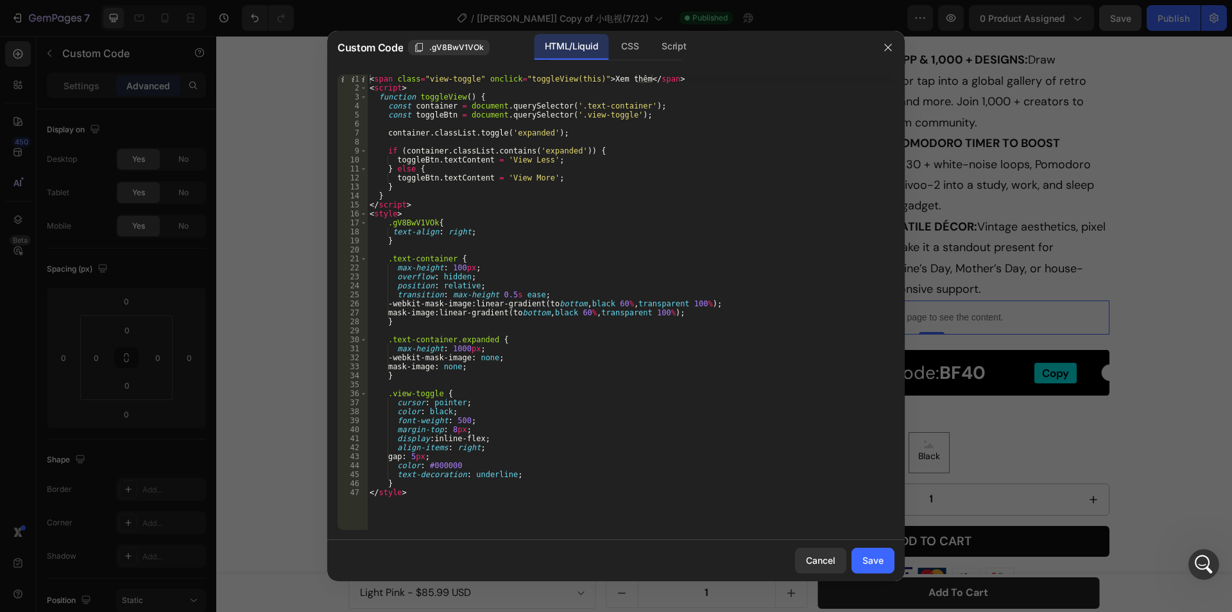
click at [325, 15] on div at bounding box center [616, 306] width 1232 height 612
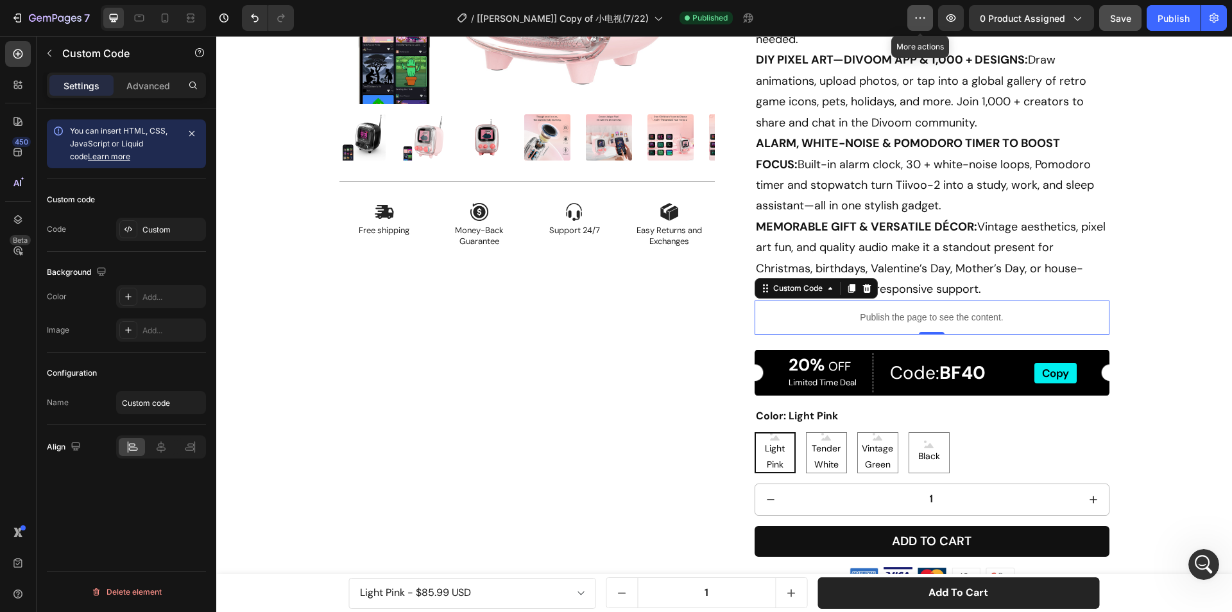
click at [923, 18] on icon "button" at bounding box center [920, 18] width 13 height 13
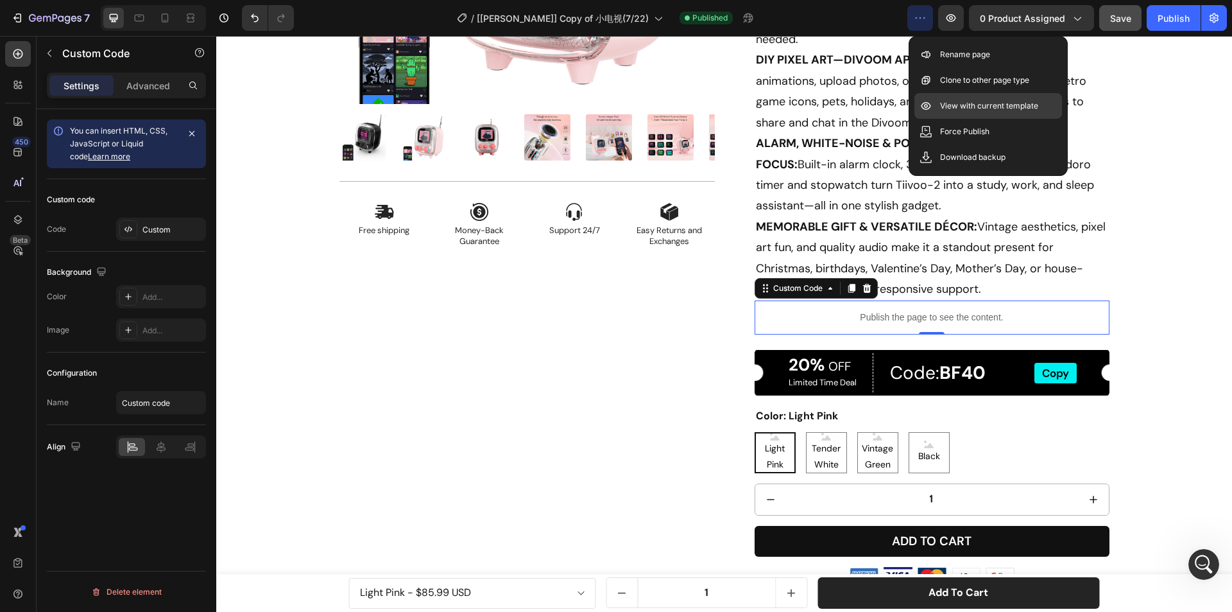
click at [947, 107] on p "View with current template" at bounding box center [989, 105] width 98 height 13
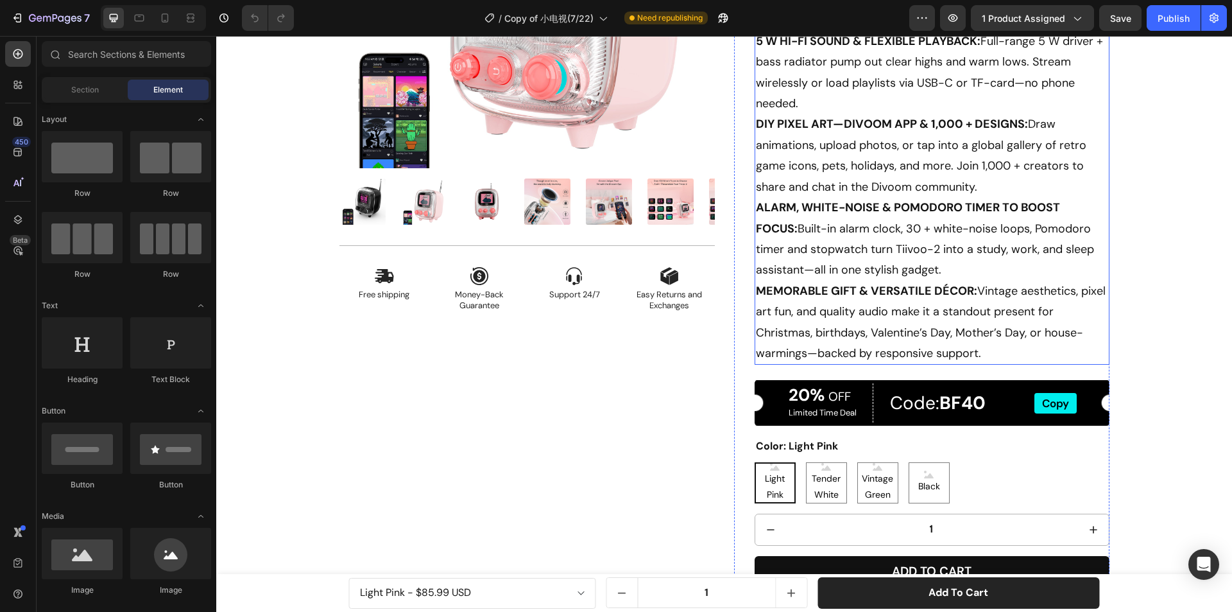
scroll to position [128, 0]
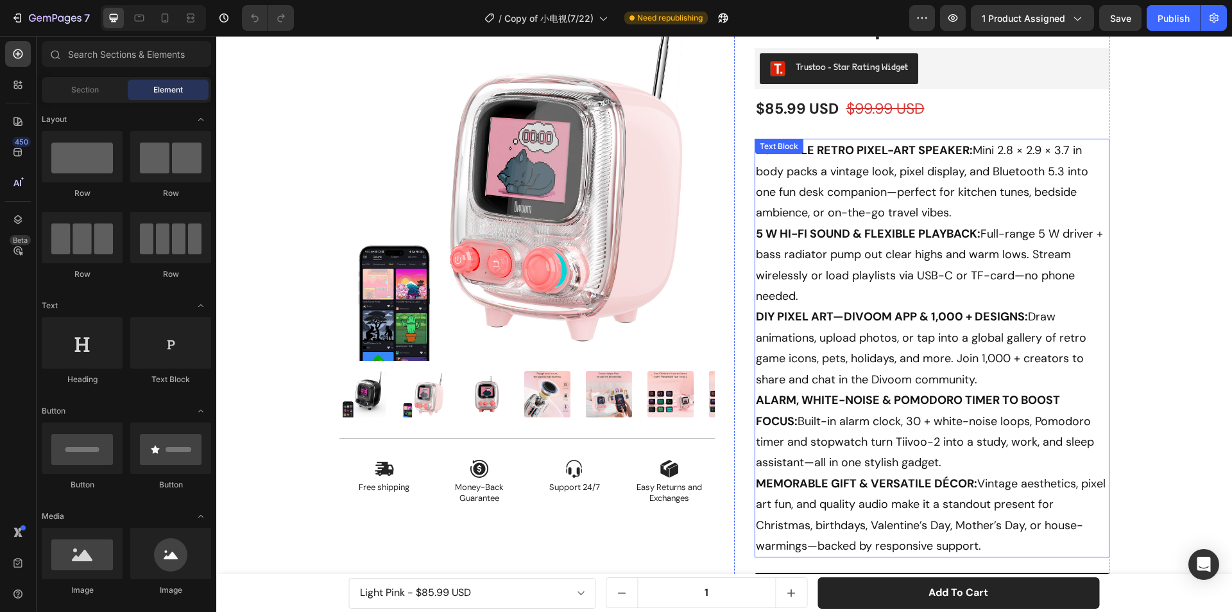
click at [781, 360] on p "PORTABLE RETRO PIXEL-ART SPEAKER: Mini 2.8 × 2.9 × 3.7 in body packs a vintage …" at bounding box center [932, 348] width 352 height 416
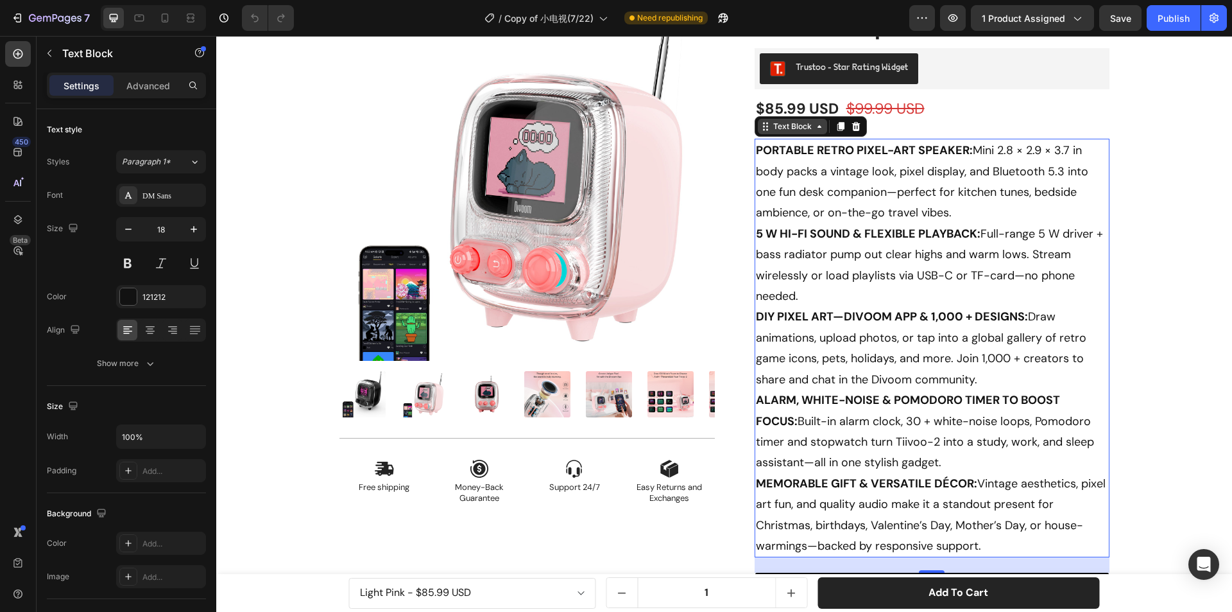
click at [789, 126] on div "Text Block" at bounding box center [793, 127] width 44 height 12
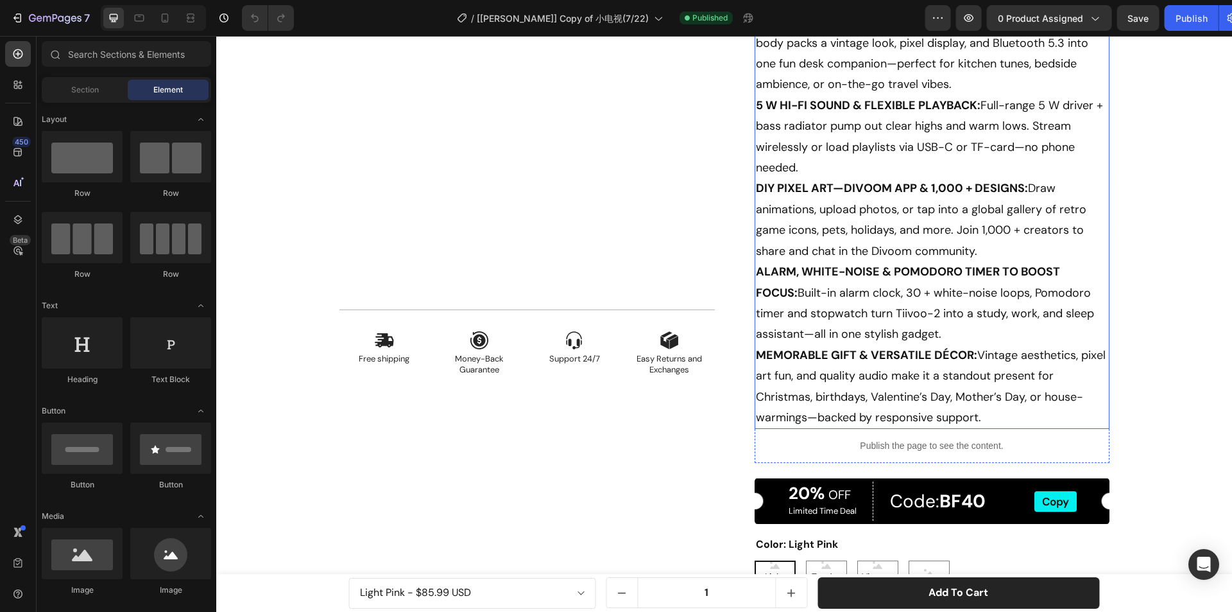
scroll to position [321, 0]
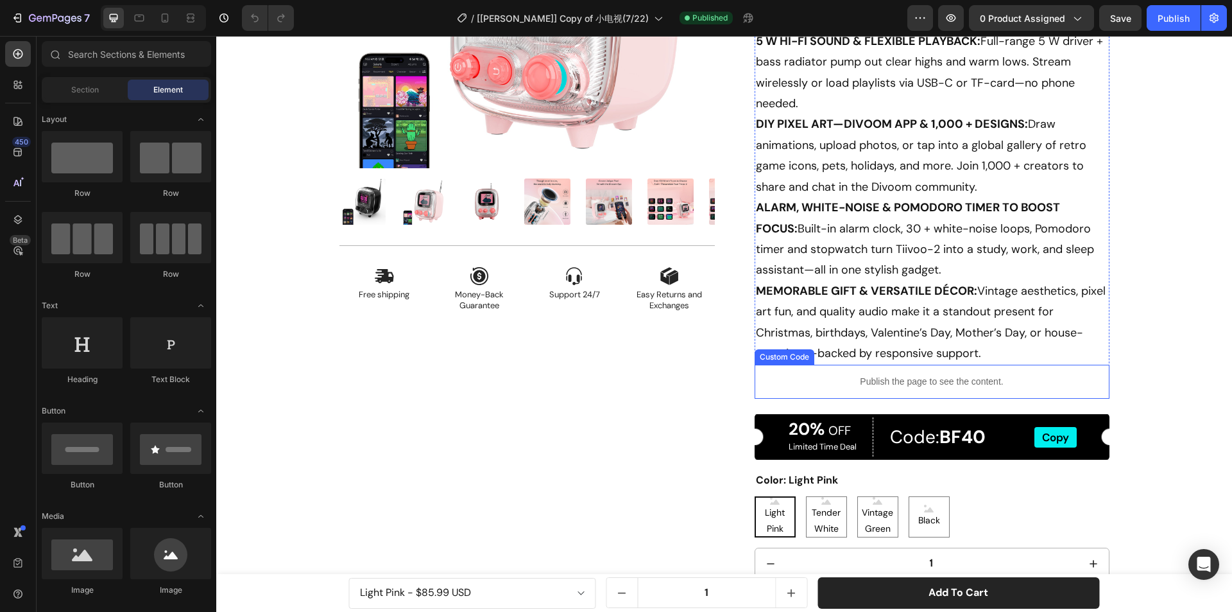
click at [845, 392] on div "Publish the page to see the content." at bounding box center [932, 382] width 355 height 34
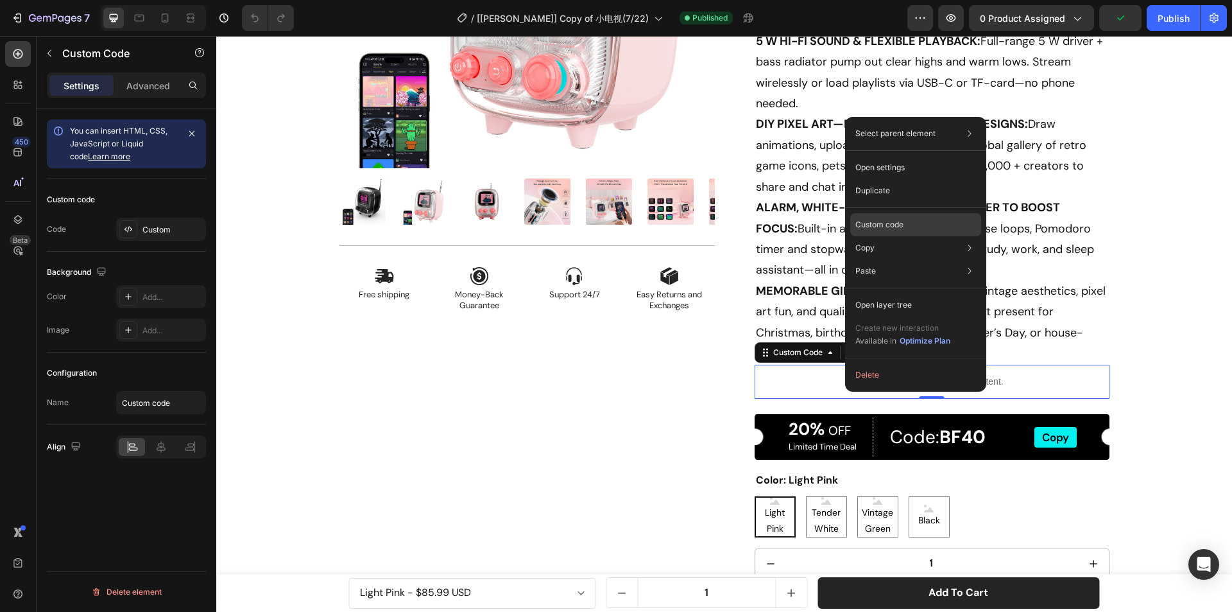
click at [895, 259] on div "Custom code" at bounding box center [916, 270] width 131 height 23
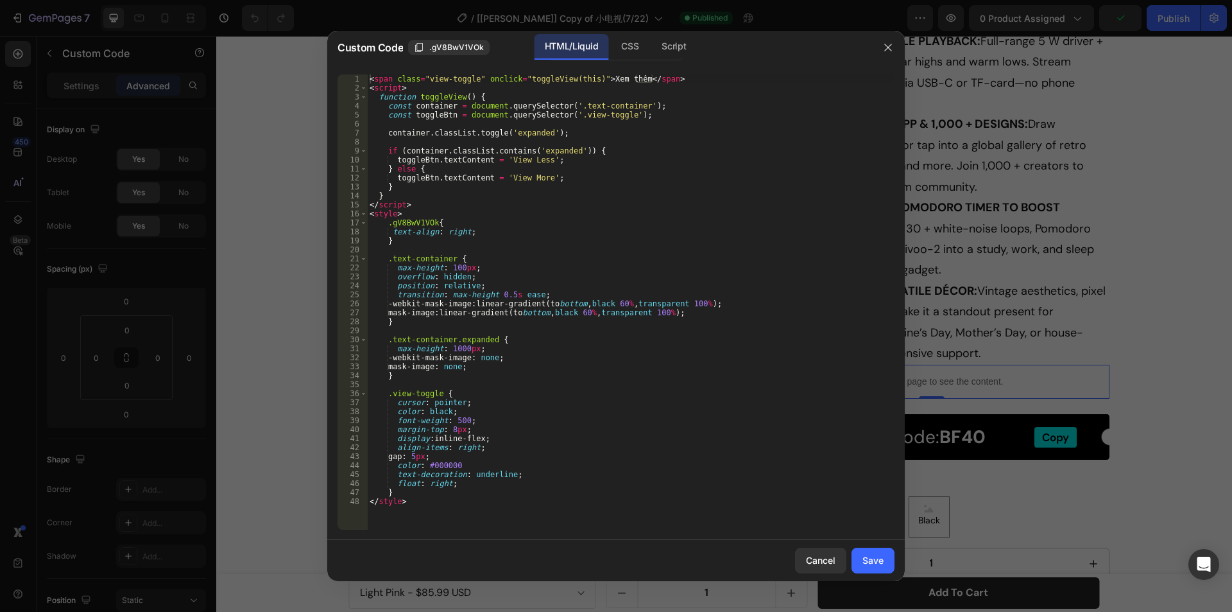
scroll to position [0, 0]
type textarea "float: right;"
drag, startPoint x: 471, startPoint y: 485, endPoint x: 394, endPoint y: 481, distance: 76.5
click at [394, 481] on div "< span class = "view-toggle" onclick = "toggleView(this)" > Xem thêm </ span > …" at bounding box center [631, 310] width 528 height 473
click at [394, 481] on div "< span class = "view-toggle" onclick = "toggleView(this)" > Xem thêm </ span > …" at bounding box center [631, 301] width 528 height 455
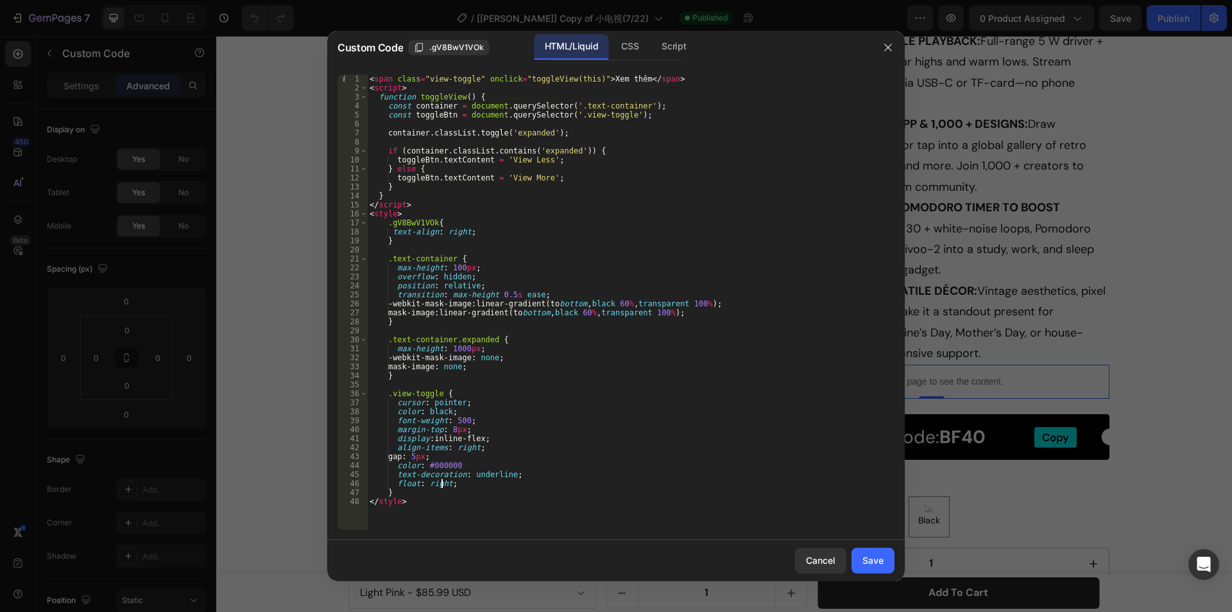
click at [442, 485] on div "< span class = "view-toggle" onclick = "toggleView(this)" > Xem thêm </ span > …" at bounding box center [631, 310] width 528 height 473
drag, startPoint x: 466, startPoint y: 485, endPoint x: 373, endPoint y: 481, distance: 93.1
click at [373, 481] on div "< span class = "view-toggle" onclick = "toggleView(this)" > Xem thêm </ span > …" at bounding box center [631, 310] width 528 height 473
click at [478, 481] on div "< span class = "view-toggle" onclick = "toggleView(this)" > Xem thêm </ span > …" at bounding box center [631, 301] width 528 height 455
drag, startPoint x: 478, startPoint y: 481, endPoint x: 392, endPoint y: 480, distance: 85.4
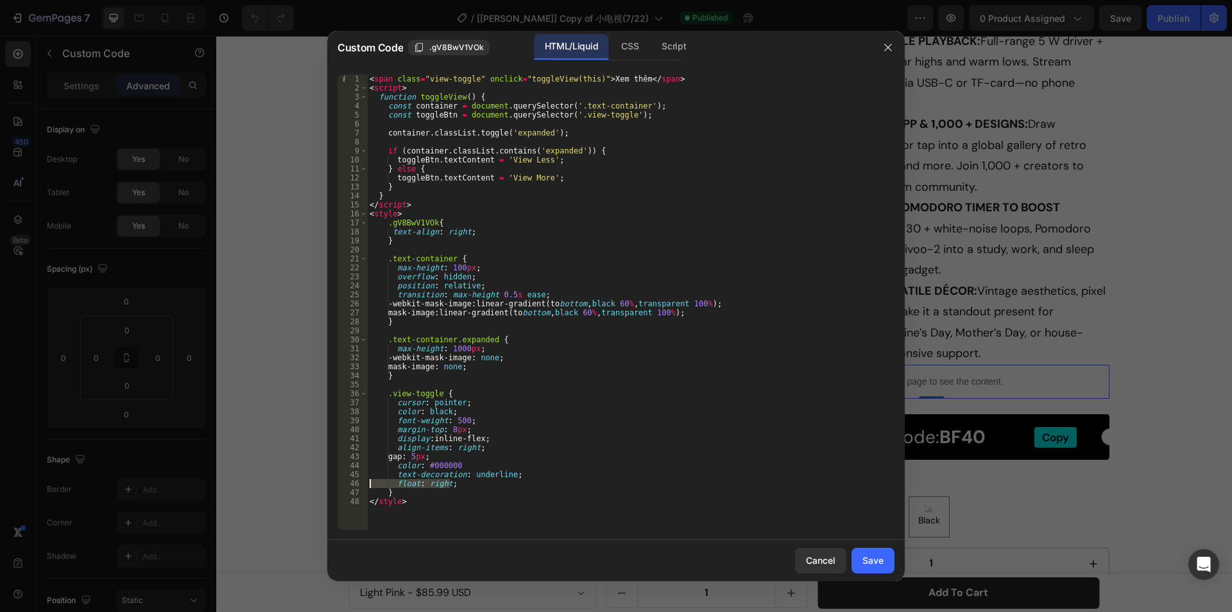
click at [392, 480] on div "< span class = "view-toggle" onclick = "toggleView(this)" > Xem thêm </ span > …" at bounding box center [631, 310] width 528 height 473
